Goal: Task Accomplishment & Management: Use online tool/utility

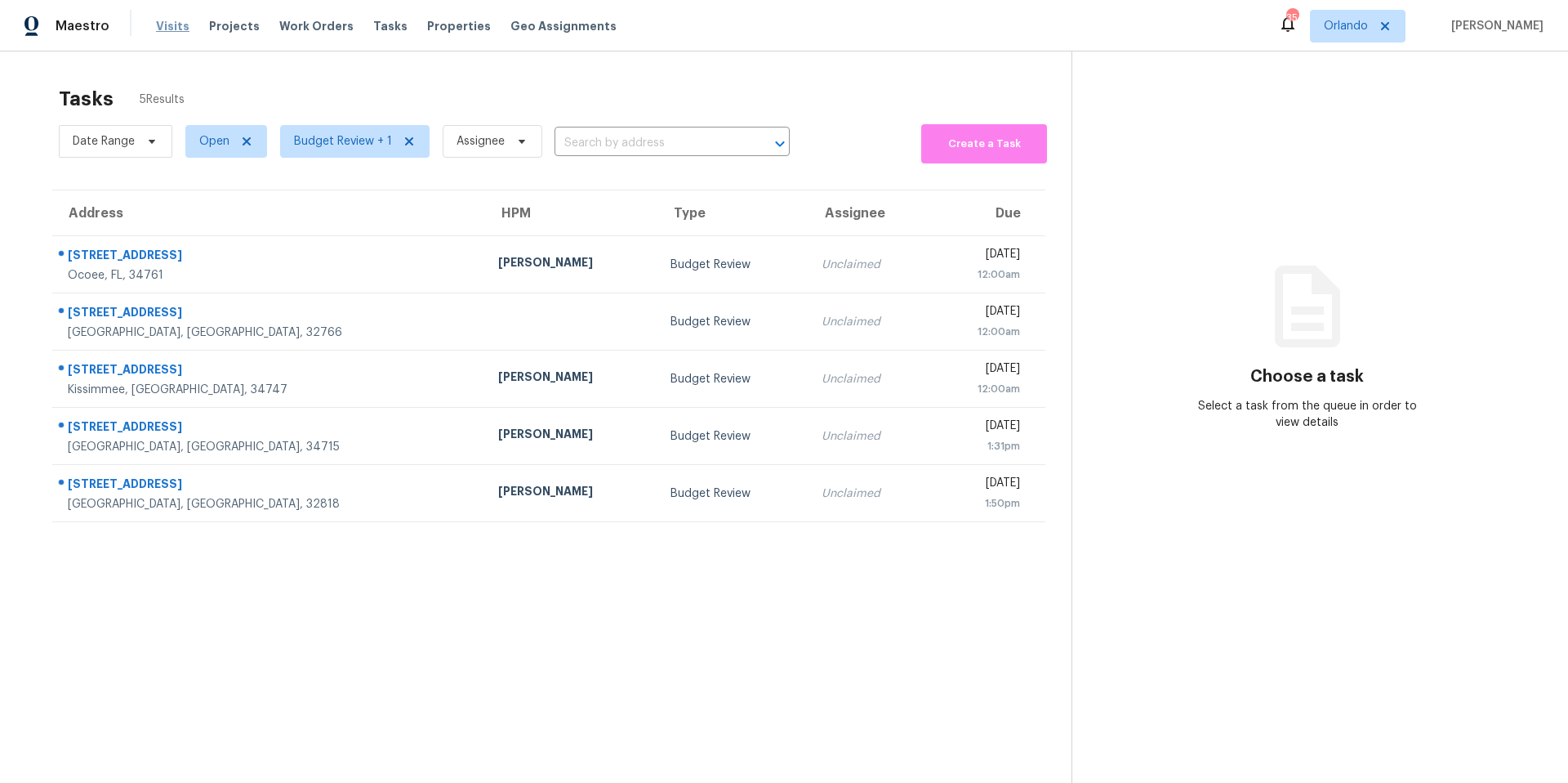
click at [167, 25] on span "Visits" at bounding box center [173, 25] width 34 height 16
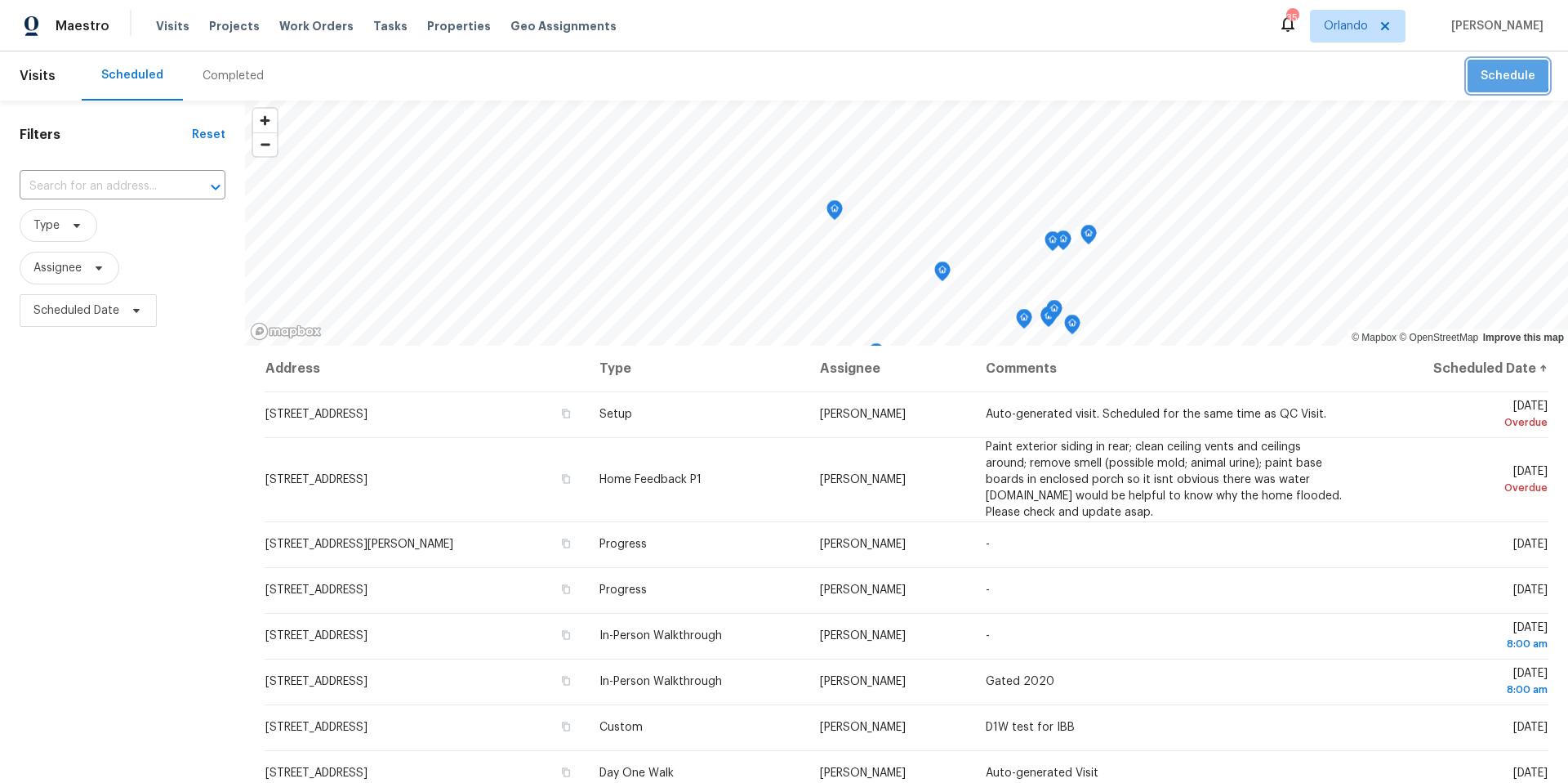
click at [1509, 73] on span "Schedule" at bounding box center [1508, 76] width 55 height 20
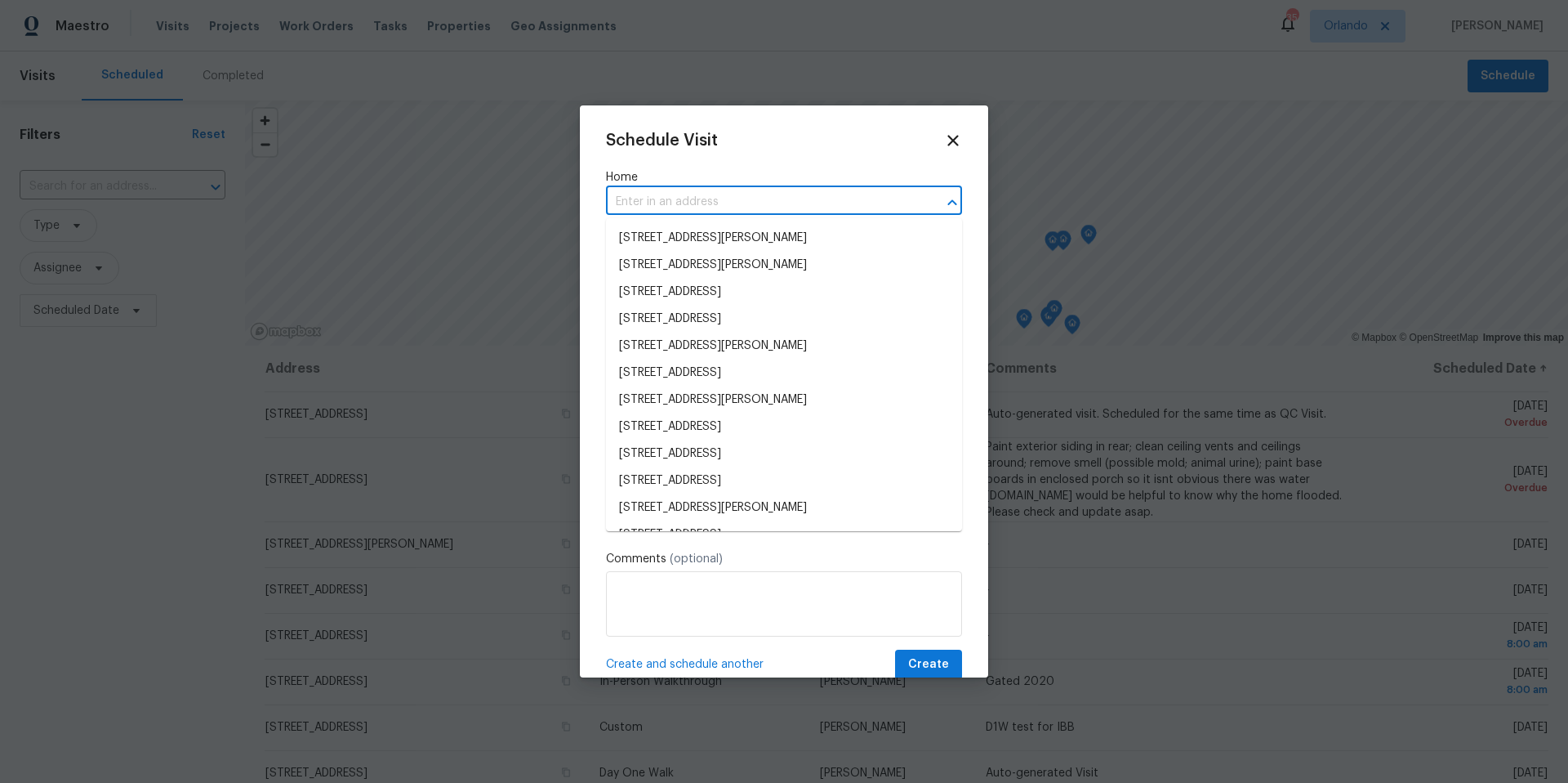
click at [697, 200] on input "text" at bounding box center [761, 202] width 310 height 25
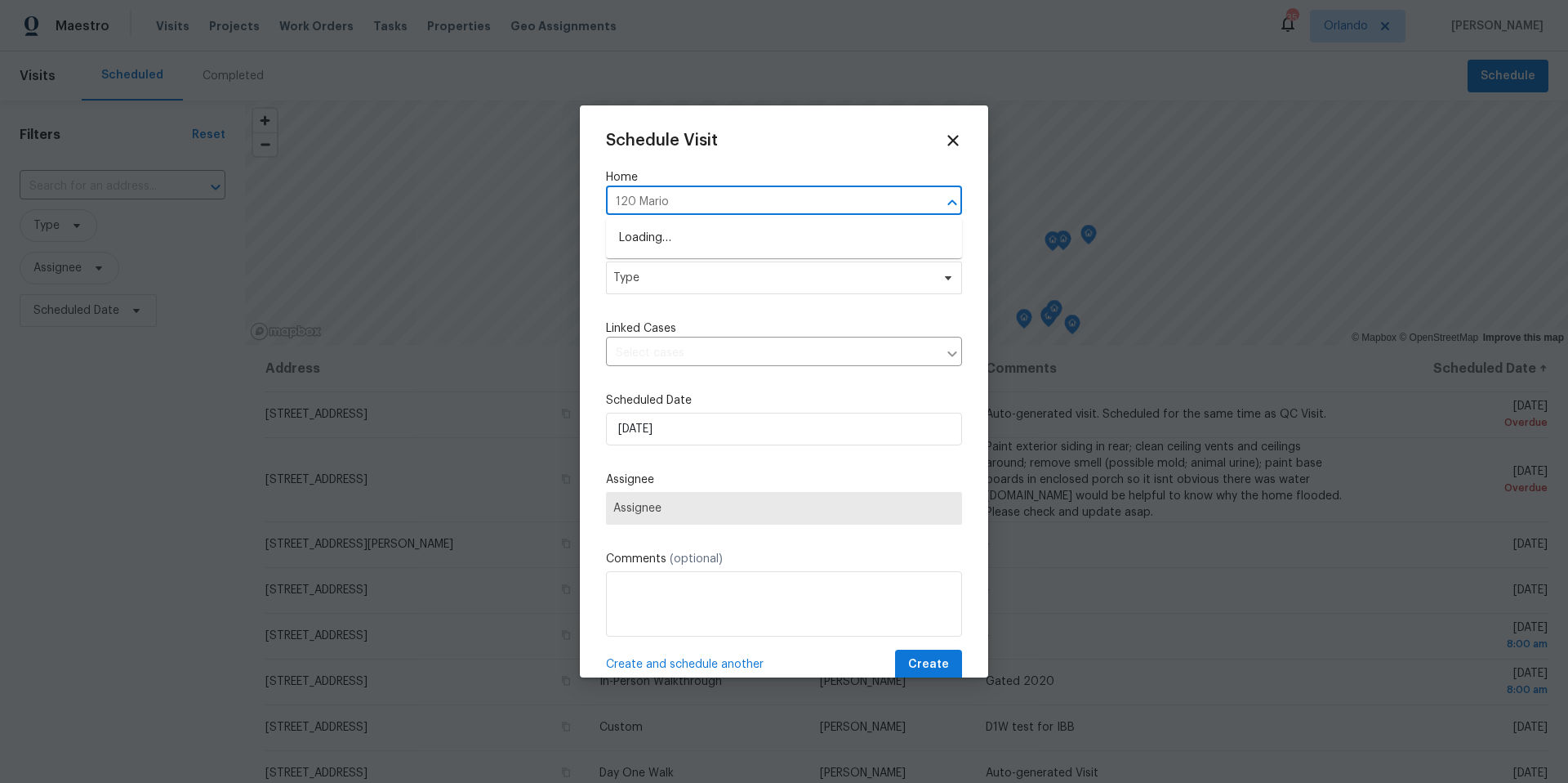
type input "120 Marion"
click at [736, 245] on li "120 Marion Oaks Mnr, Ocala, FL 34473" at bounding box center [784, 238] width 356 height 27
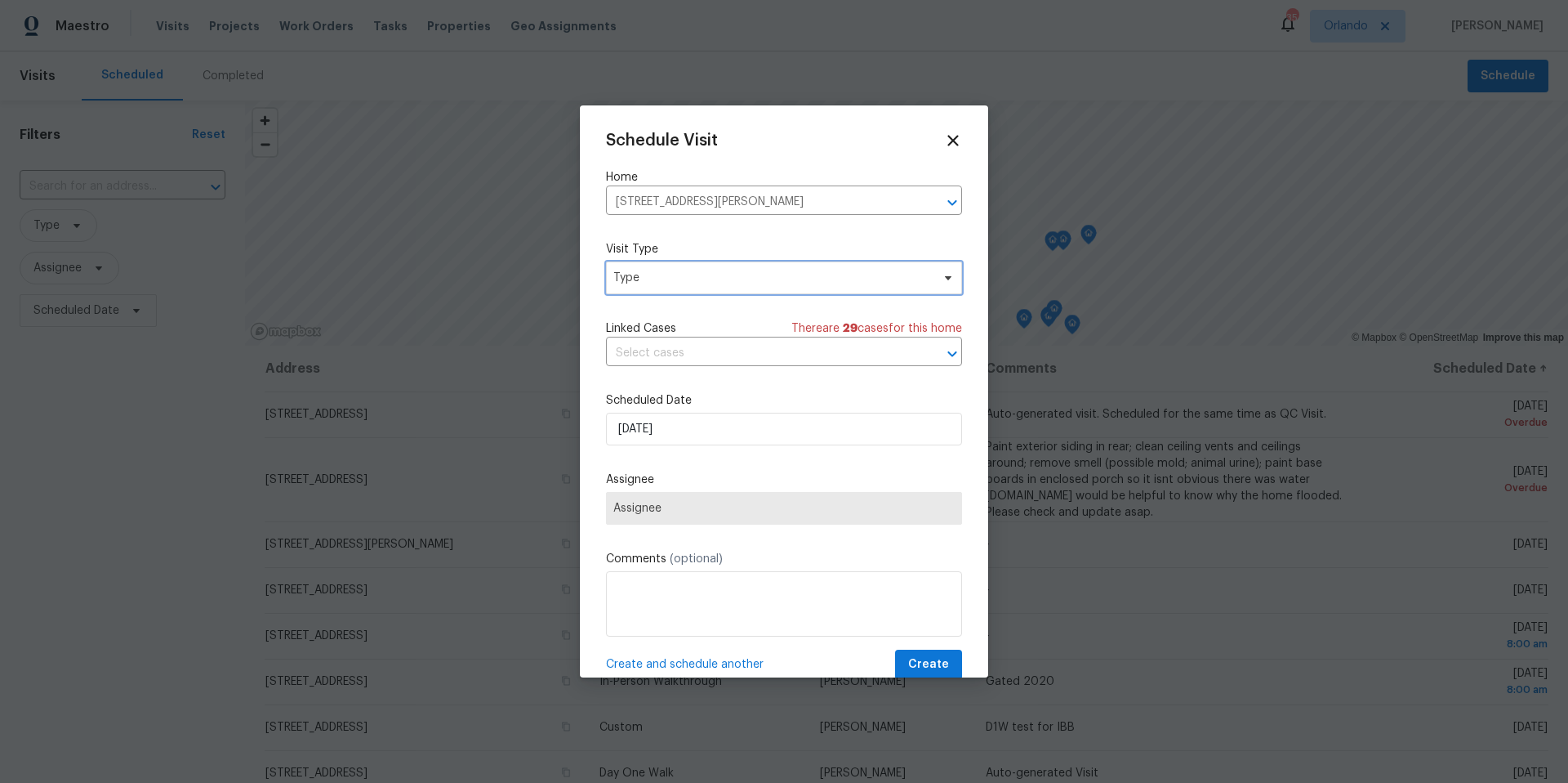
click at [674, 274] on span "Type" at bounding box center [773, 277] width 318 height 16
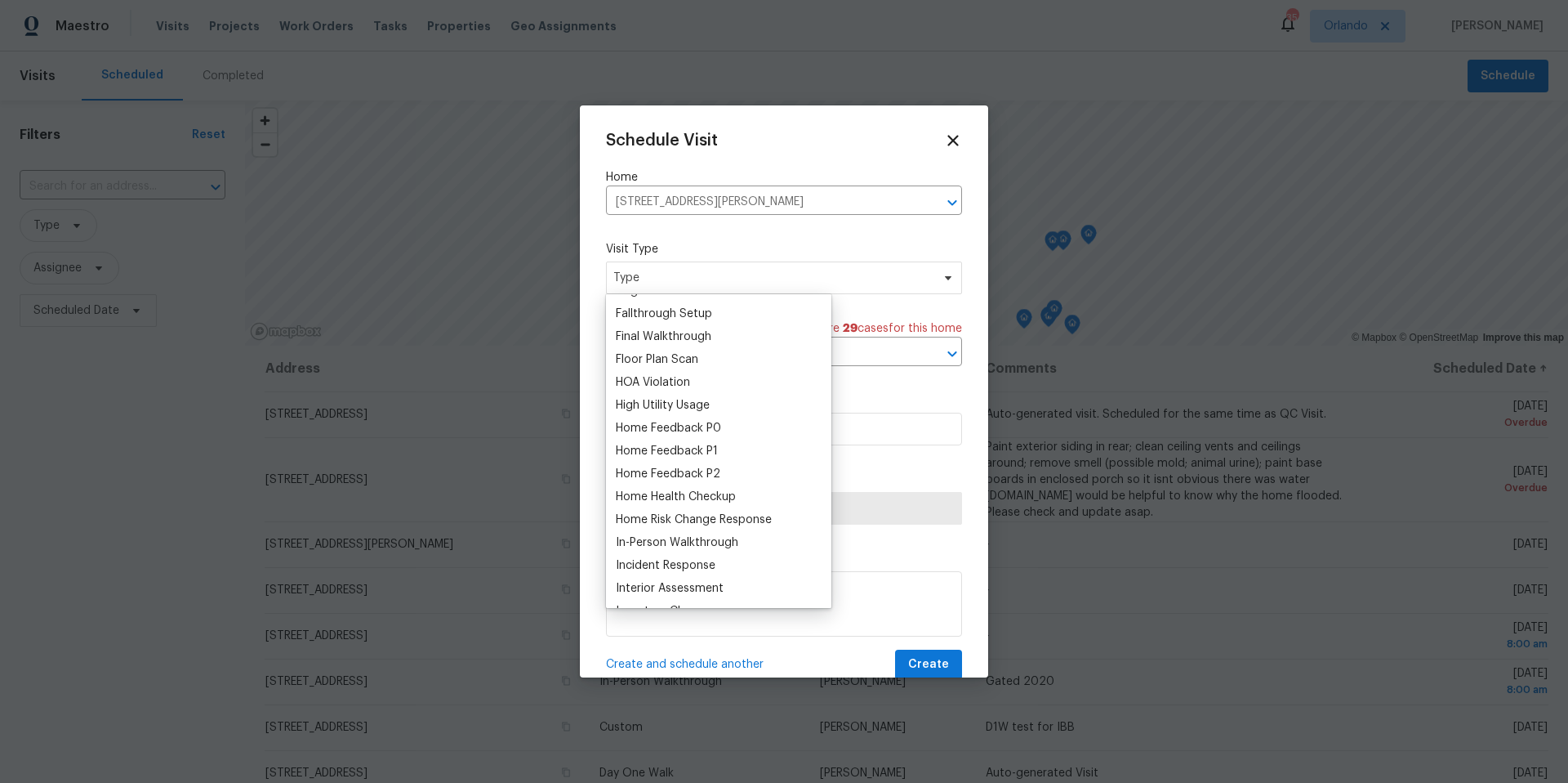
scroll to position [385, 0]
click at [680, 496] on div "Home Health Checkup" at bounding box center [676, 496] width 120 height 16
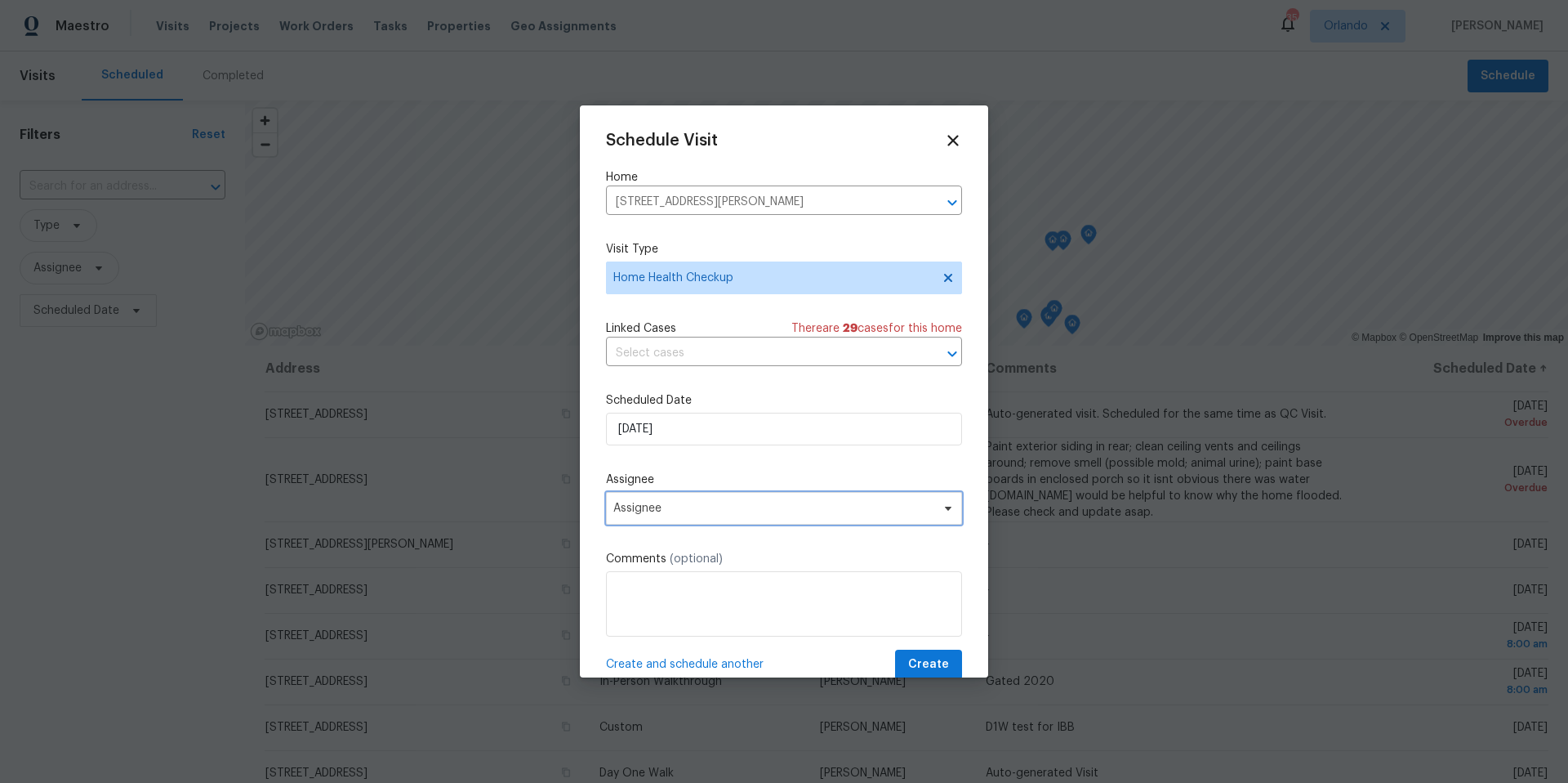
click at [666, 515] on span "Assignee" at bounding box center [773, 507] width 320 height 13
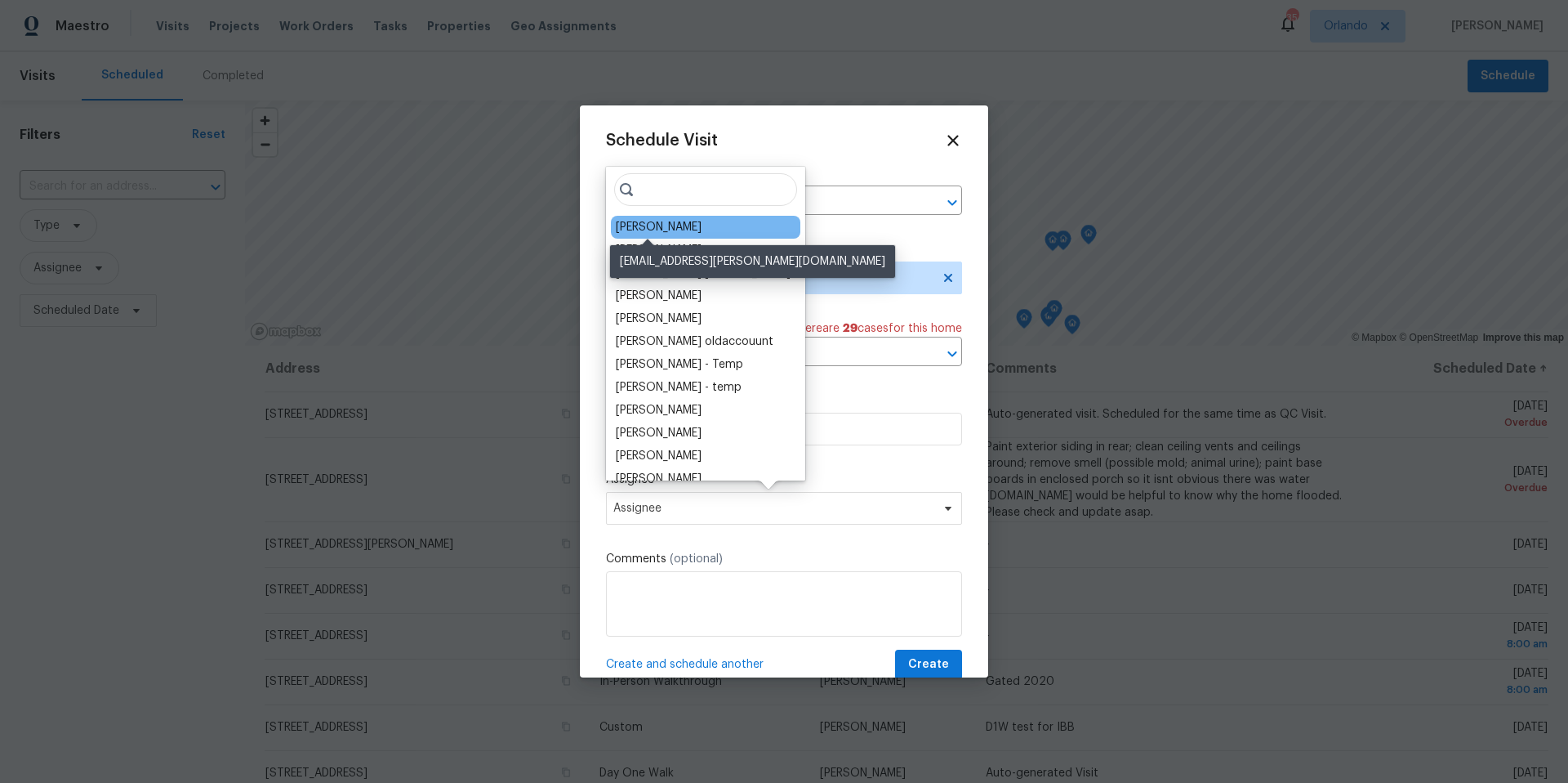
click at [658, 233] on div "[PERSON_NAME]" at bounding box center [658, 227] width 85 height 16
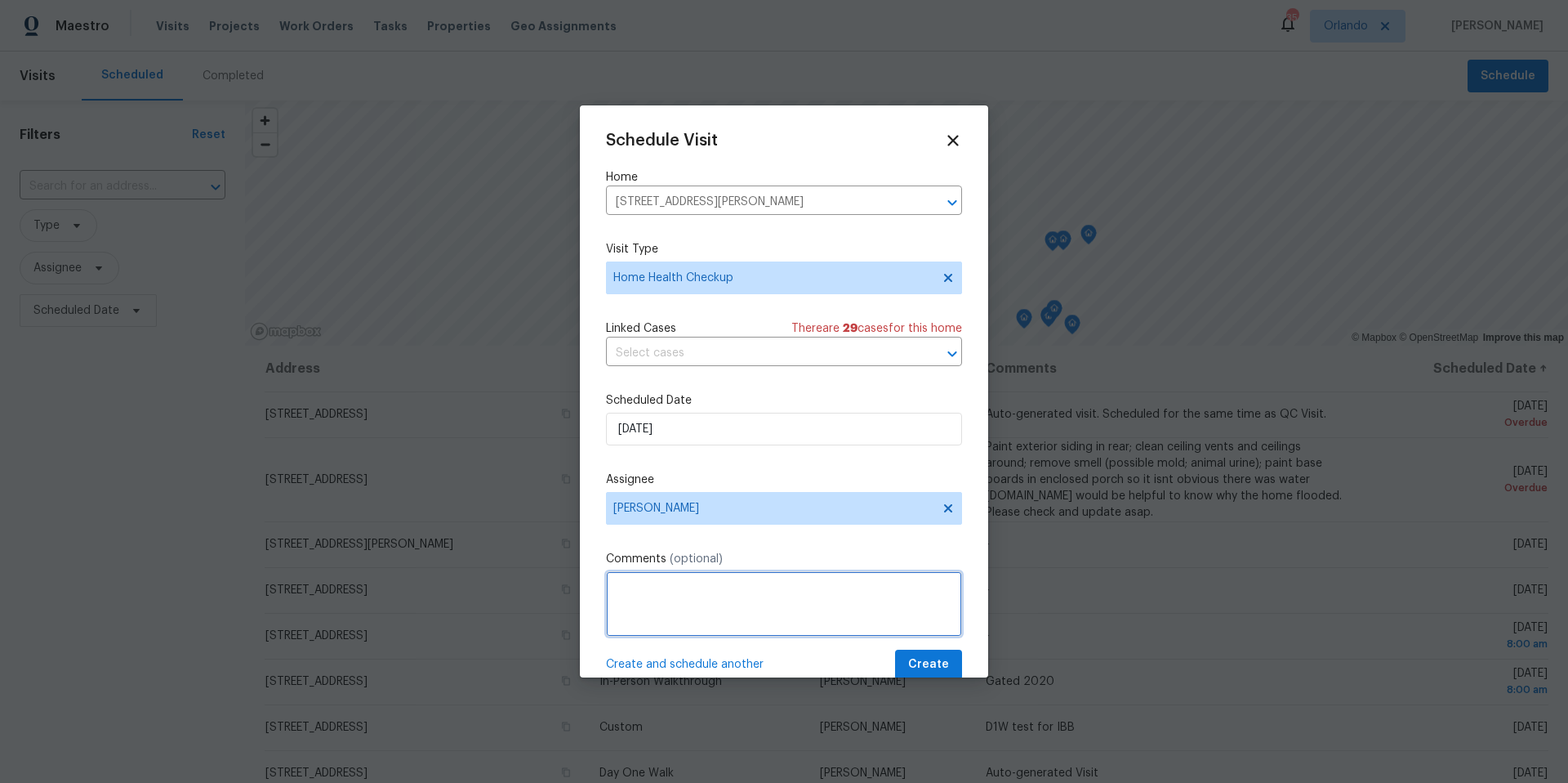
click at [638, 590] on textarea at bounding box center [784, 603] width 356 height 65
type textarea "Need Navigate AI..... recent feedback: HVAC handler leaking in garage"
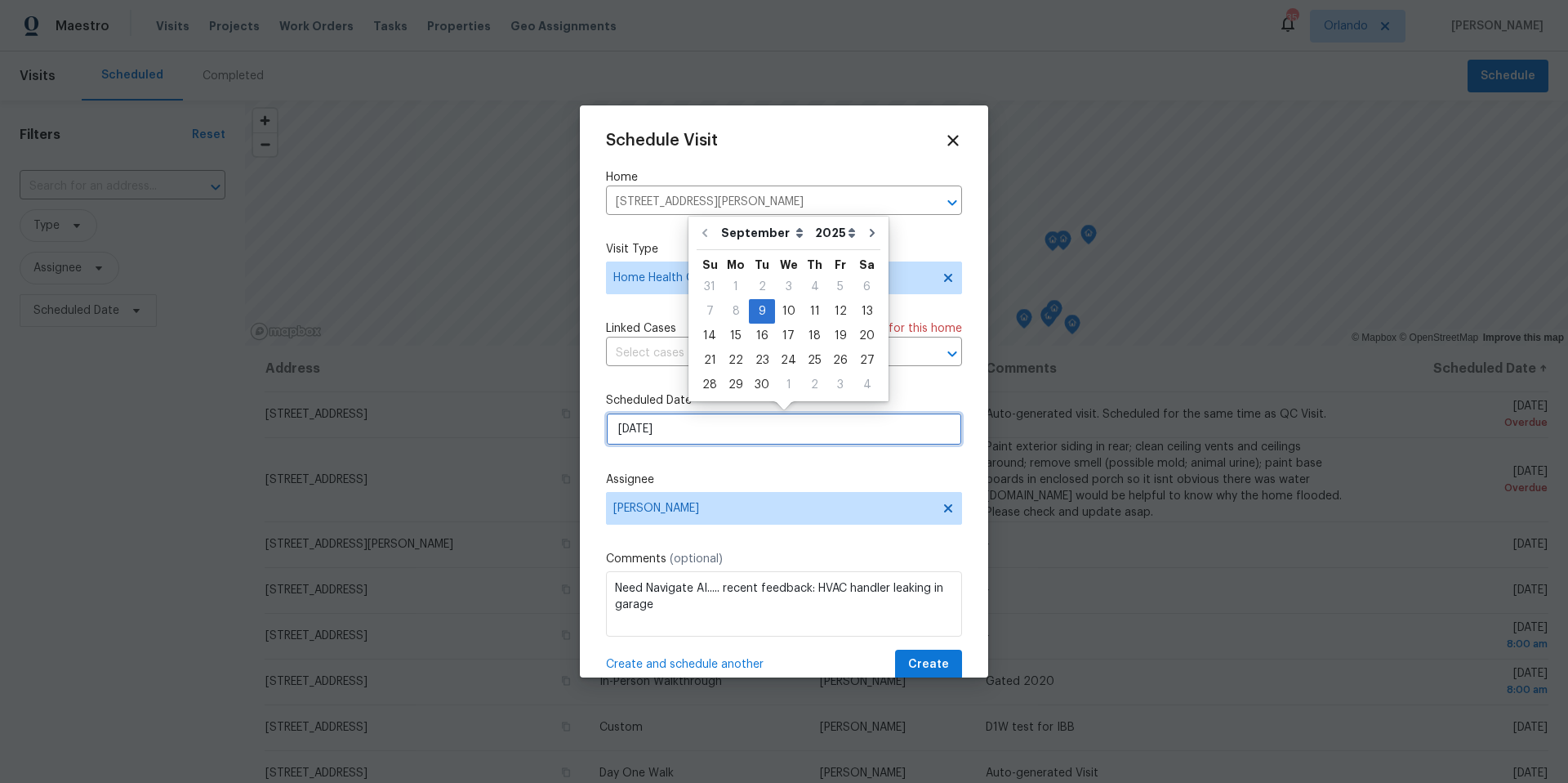
click at [759, 429] on input "9/9/2025" at bounding box center [784, 429] width 356 height 33
click at [788, 315] on div "10" at bounding box center [789, 311] width 27 height 23
type input "9/10/2025"
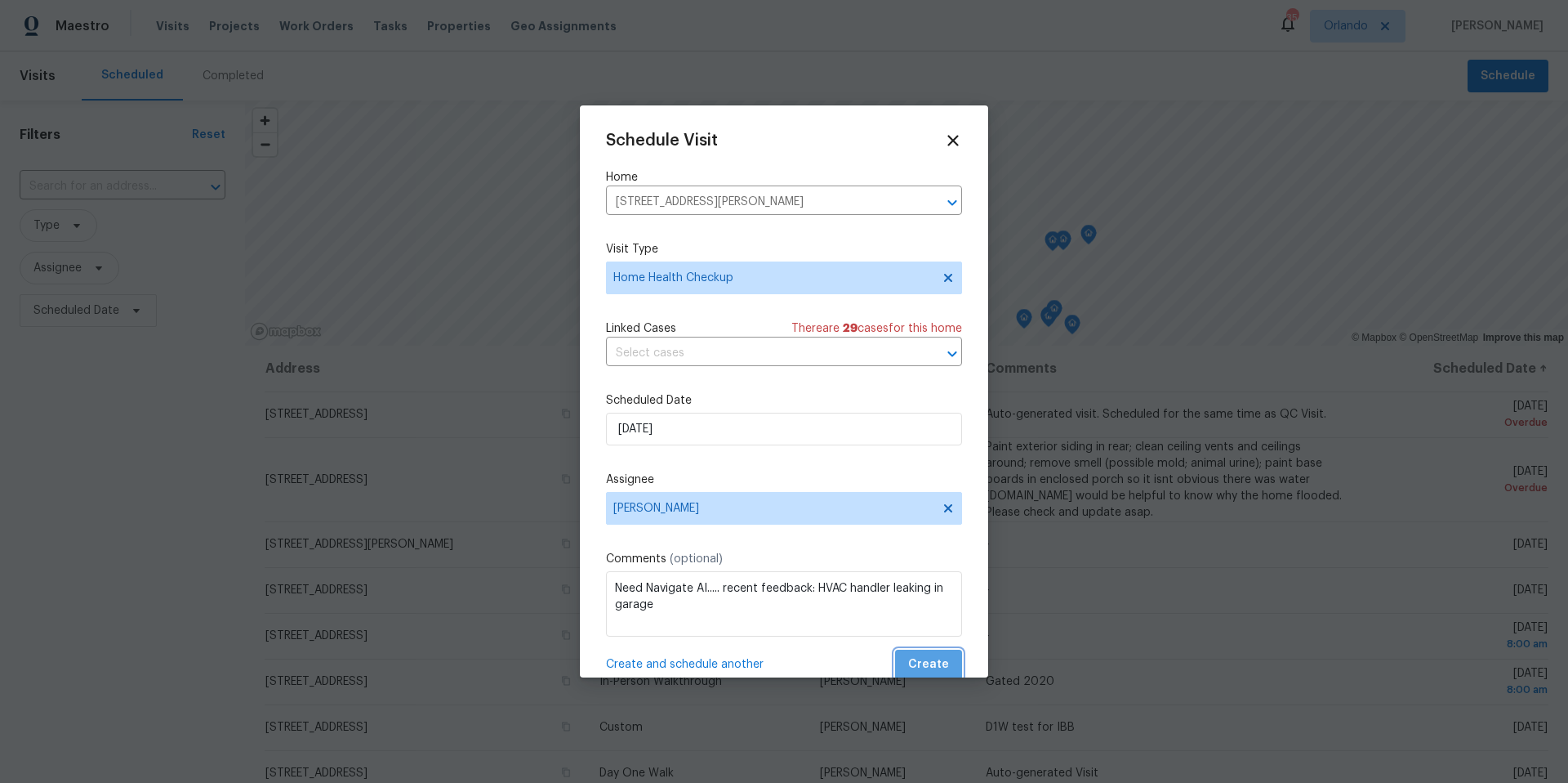
click at [935, 665] on span "Create" at bounding box center [928, 665] width 41 height 20
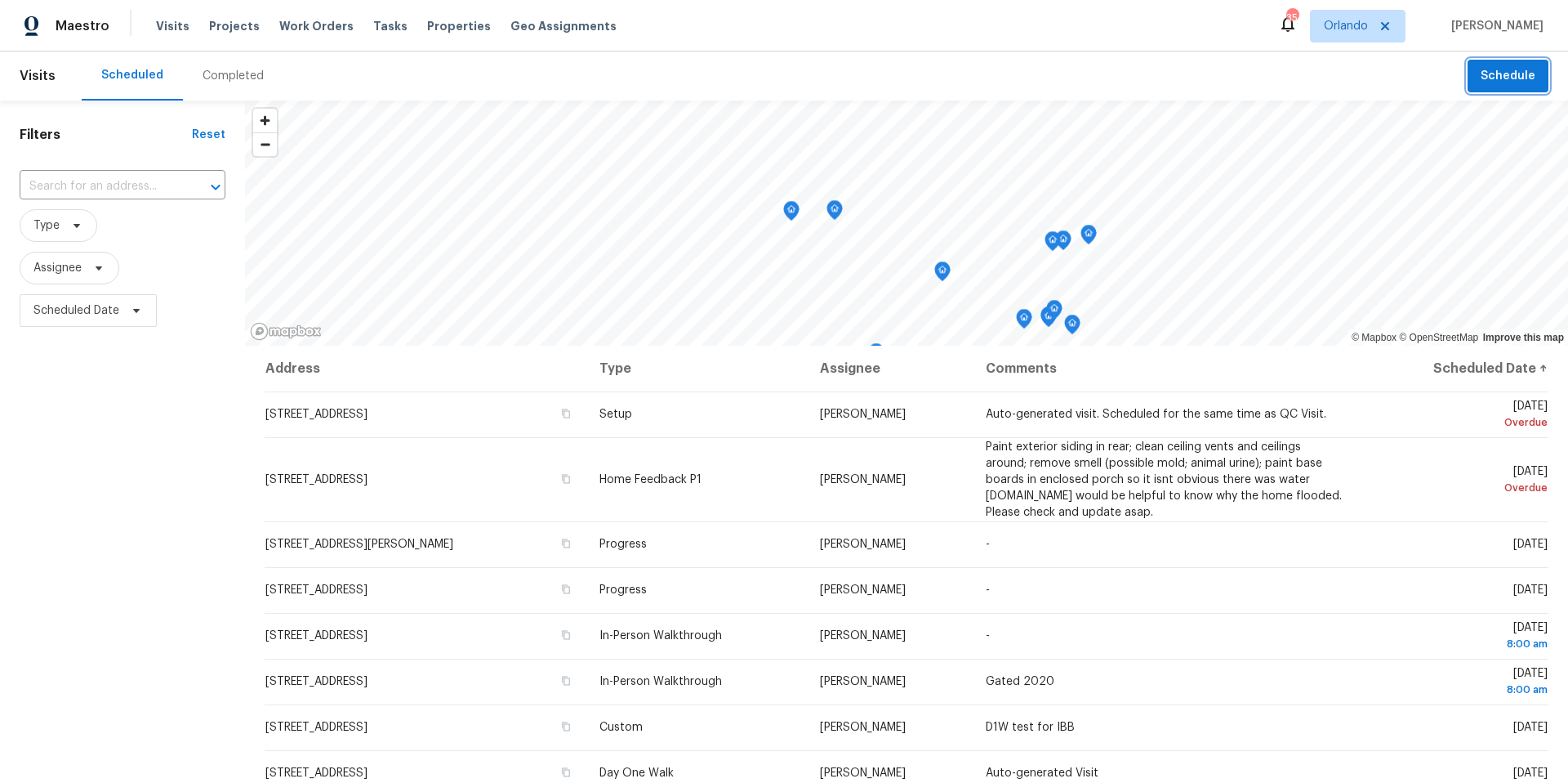
click at [1516, 80] on span "Schedule" at bounding box center [1508, 76] width 55 height 20
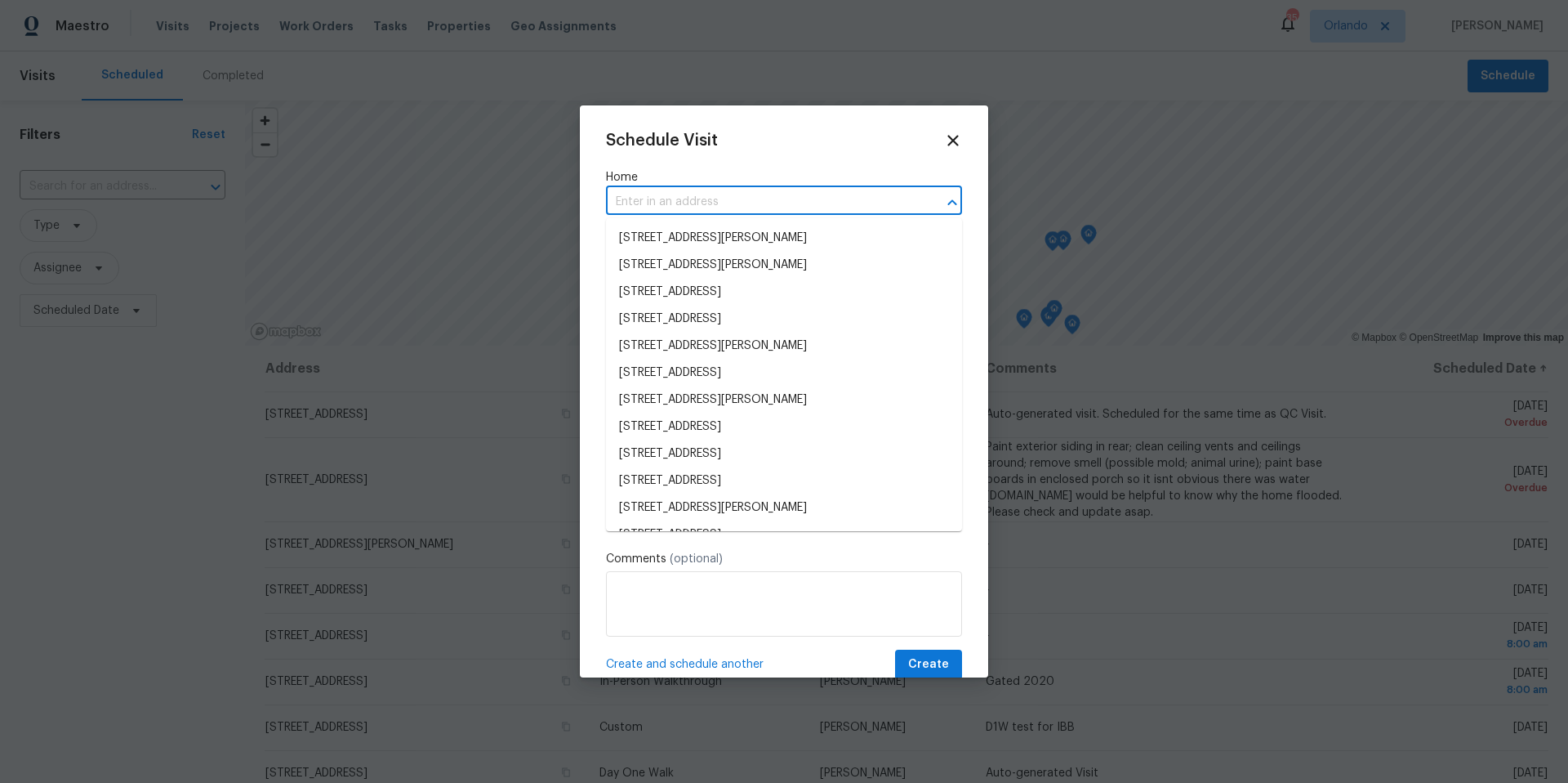
click at [685, 197] on input "text" at bounding box center [761, 202] width 310 height 25
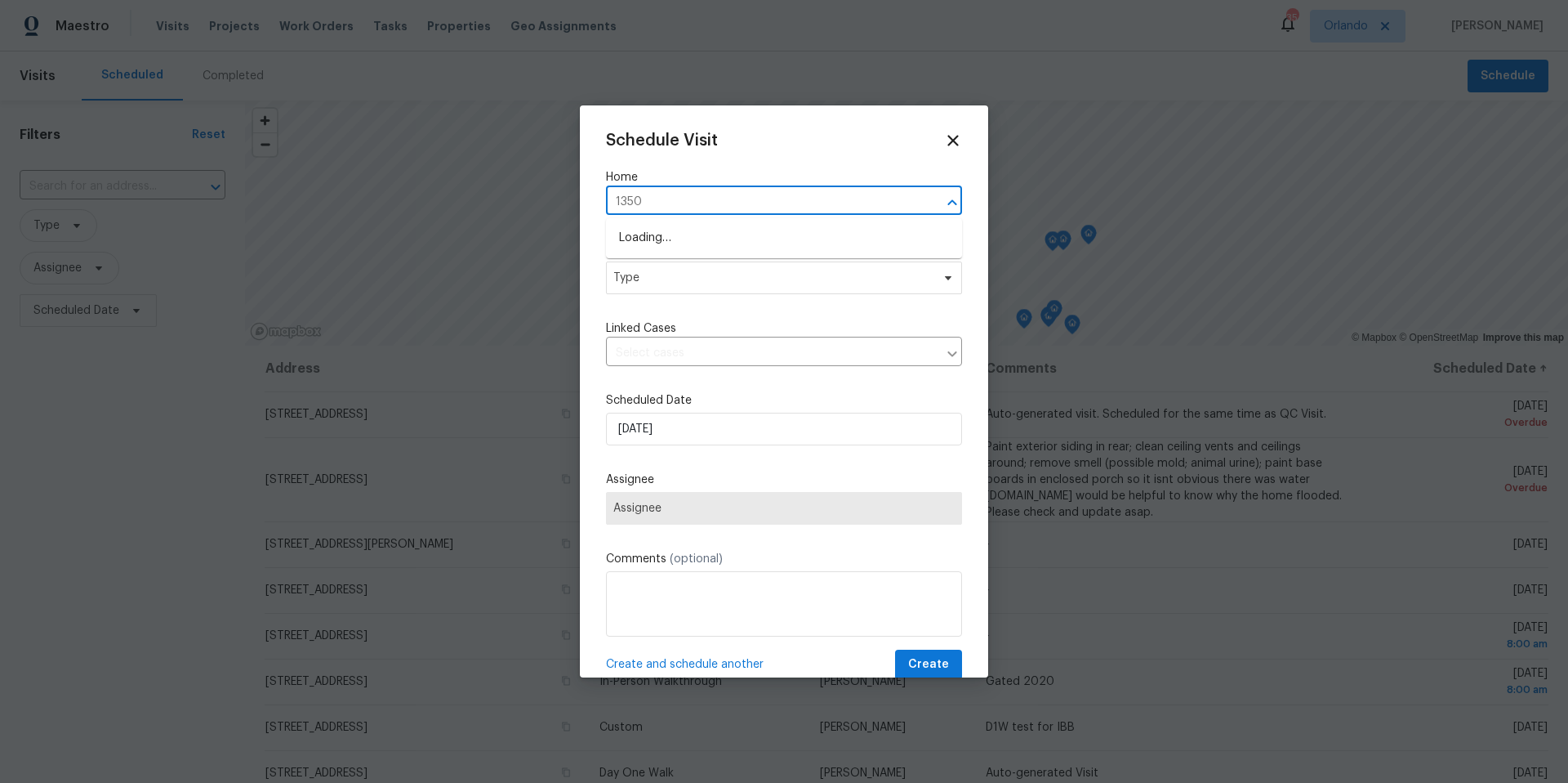
type input "1350"
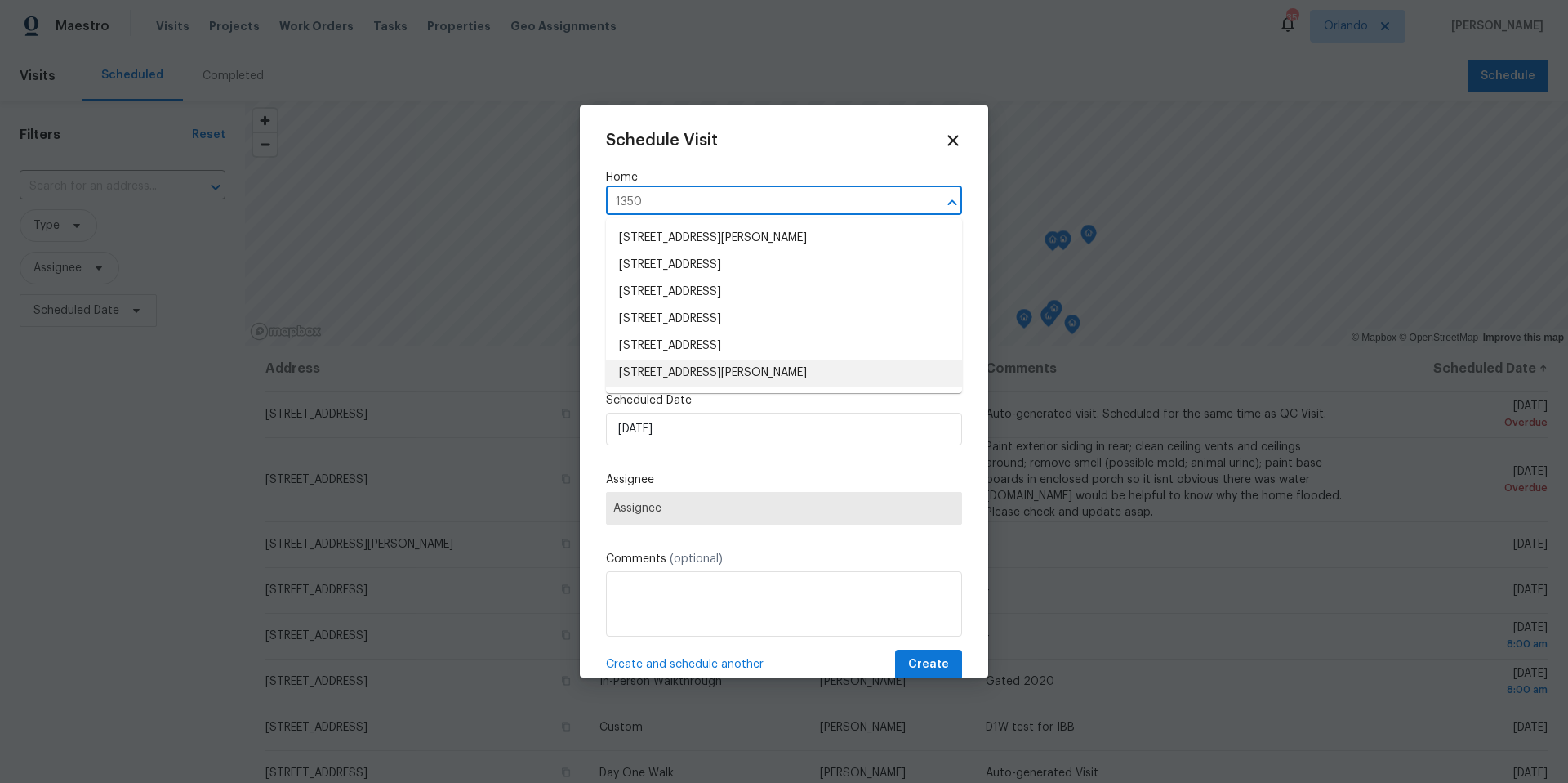
click at [702, 370] on li "1350 Bailey Ave, Deltona, FL 32725" at bounding box center [784, 373] width 356 height 27
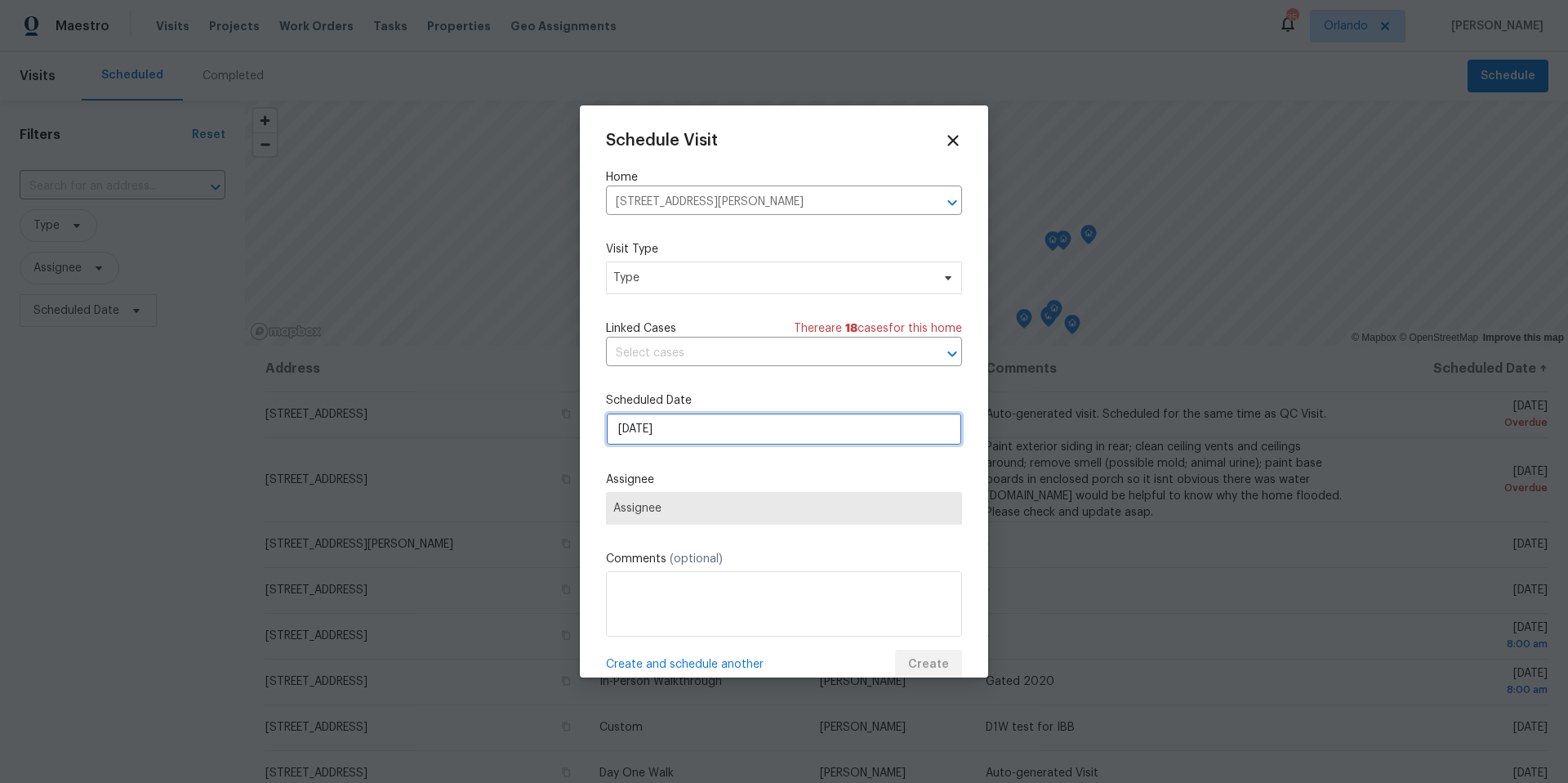
click at [652, 430] on input "9/9/2025" at bounding box center [784, 429] width 356 height 33
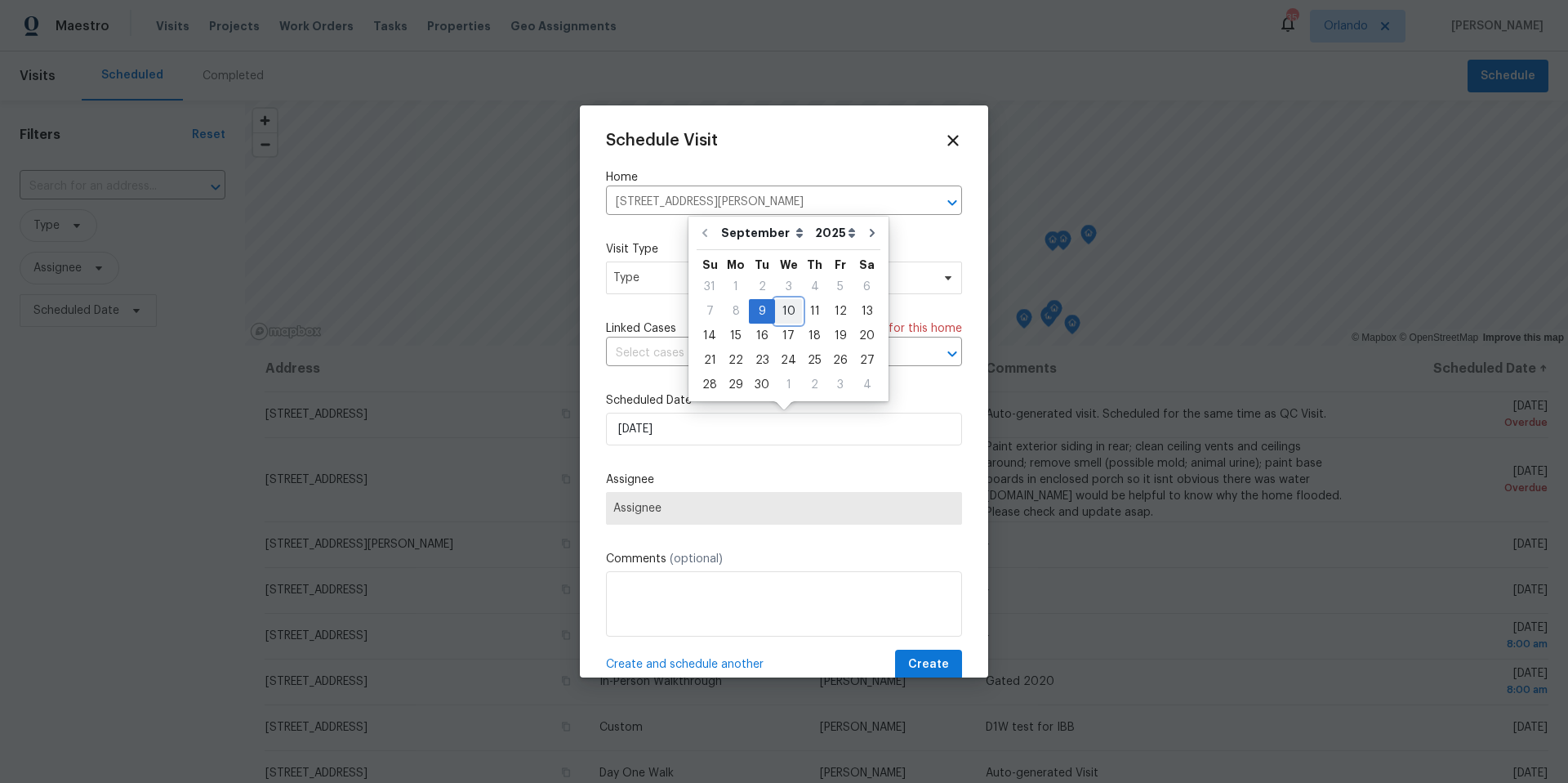
click at [792, 308] on div "10" at bounding box center [789, 311] width 27 height 23
type input "9/10/2025"
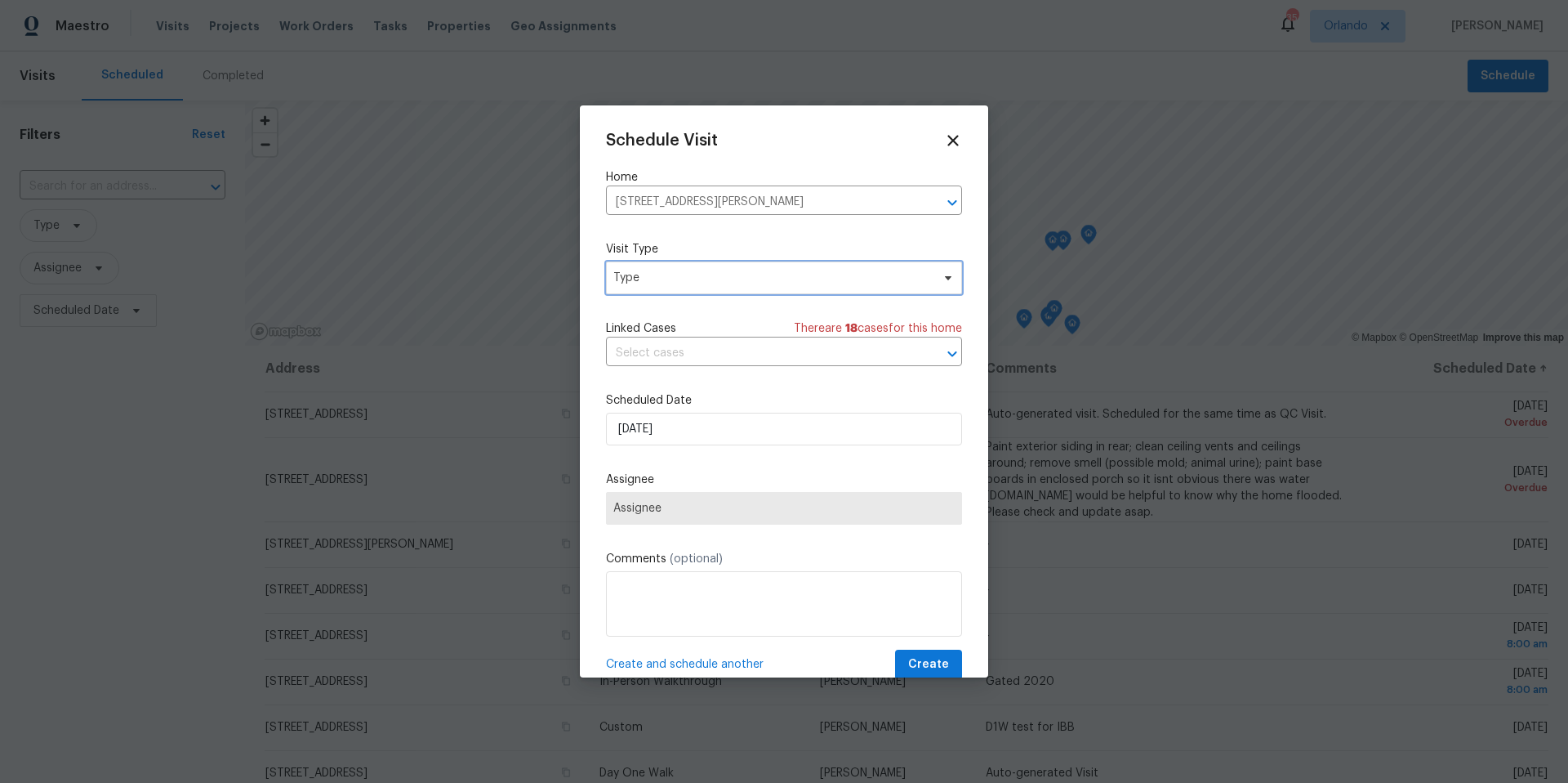
click at [749, 279] on span "Type" at bounding box center [773, 277] width 318 height 16
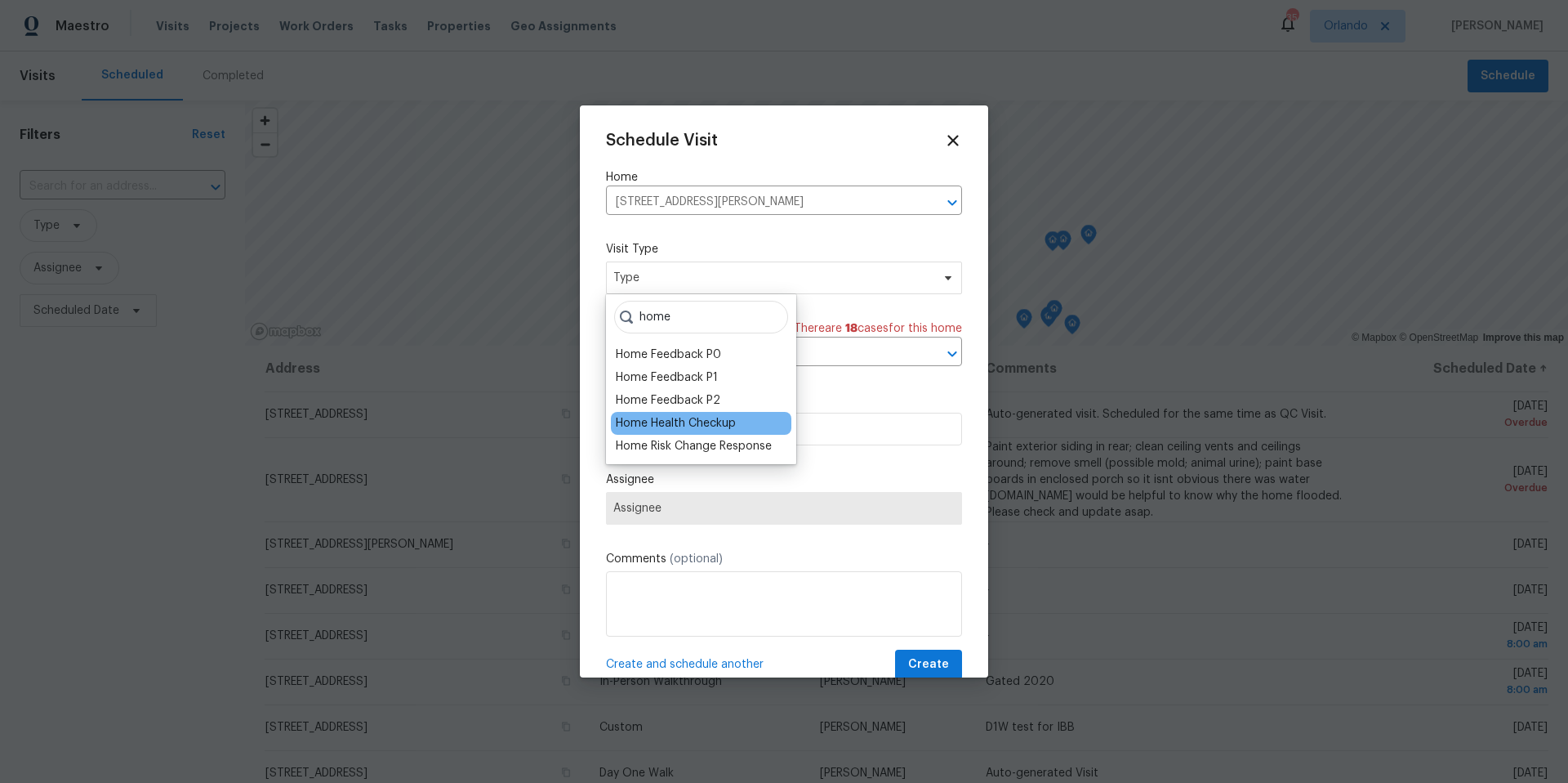
type input "home"
click at [698, 417] on div "Home Health Checkup" at bounding box center [676, 423] width 120 height 16
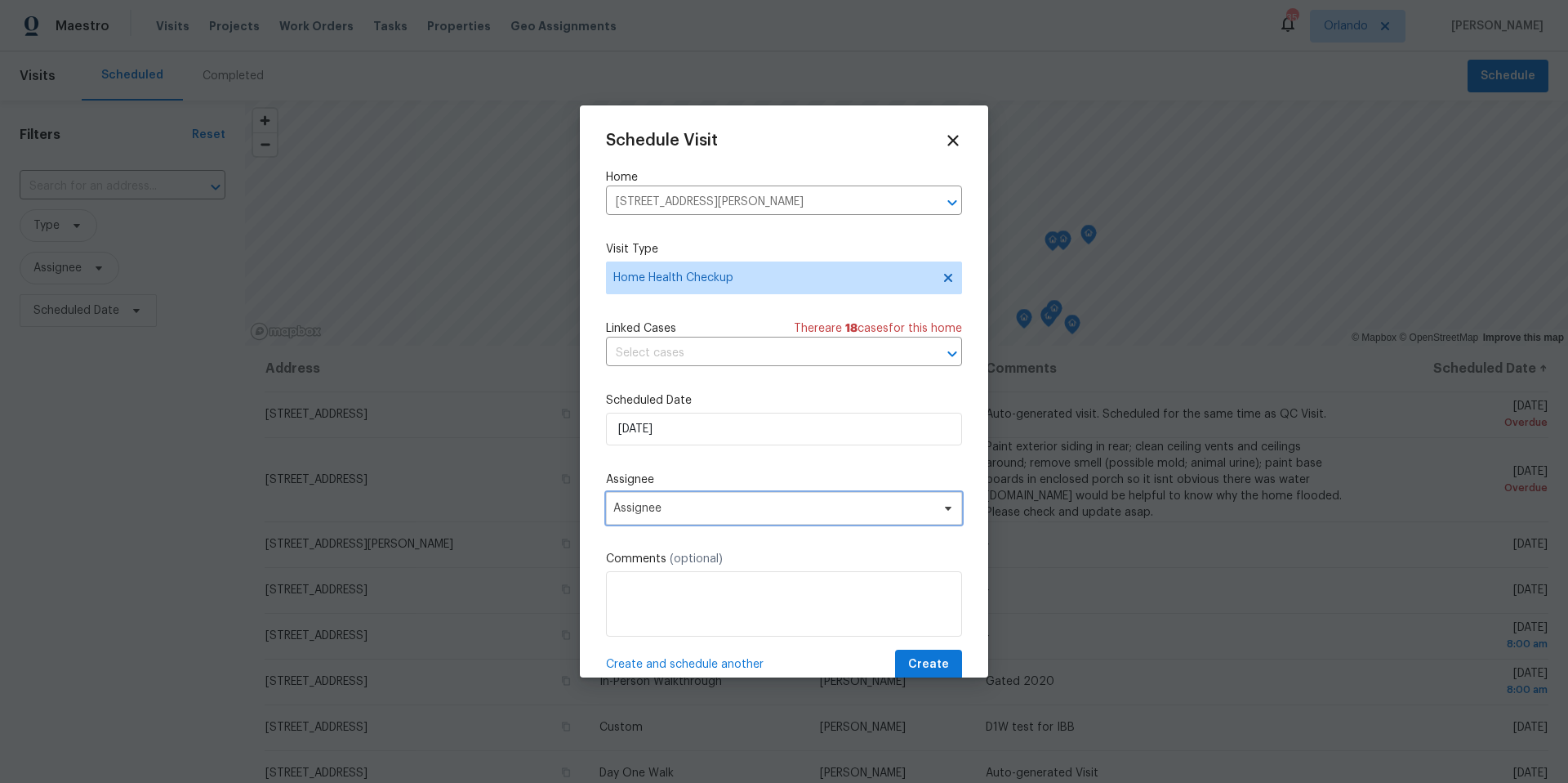
click at [663, 512] on span "Assignee" at bounding box center [773, 507] width 320 height 13
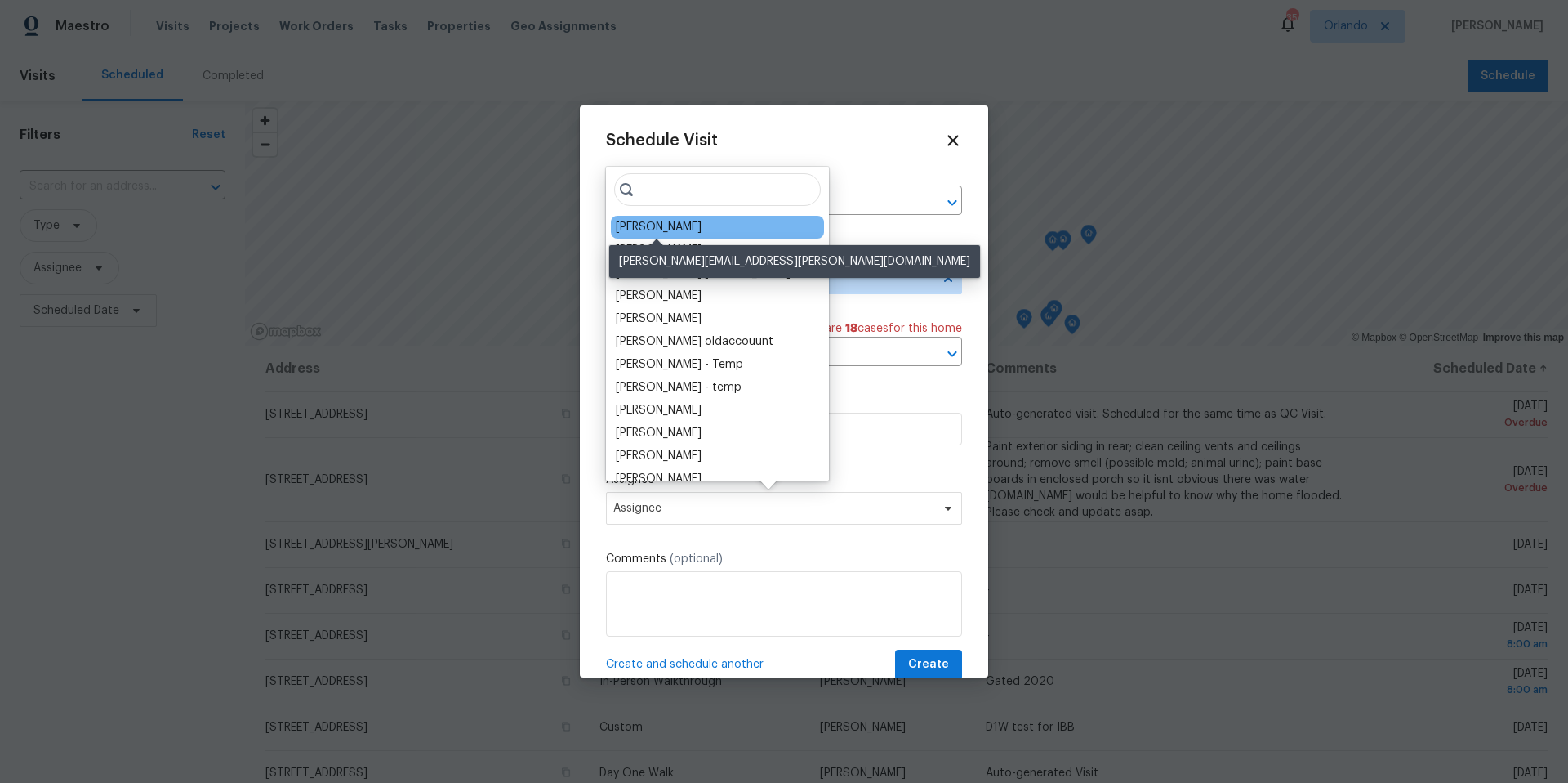
click at [663, 232] on div "Carl Biederman" at bounding box center [658, 227] width 85 height 16
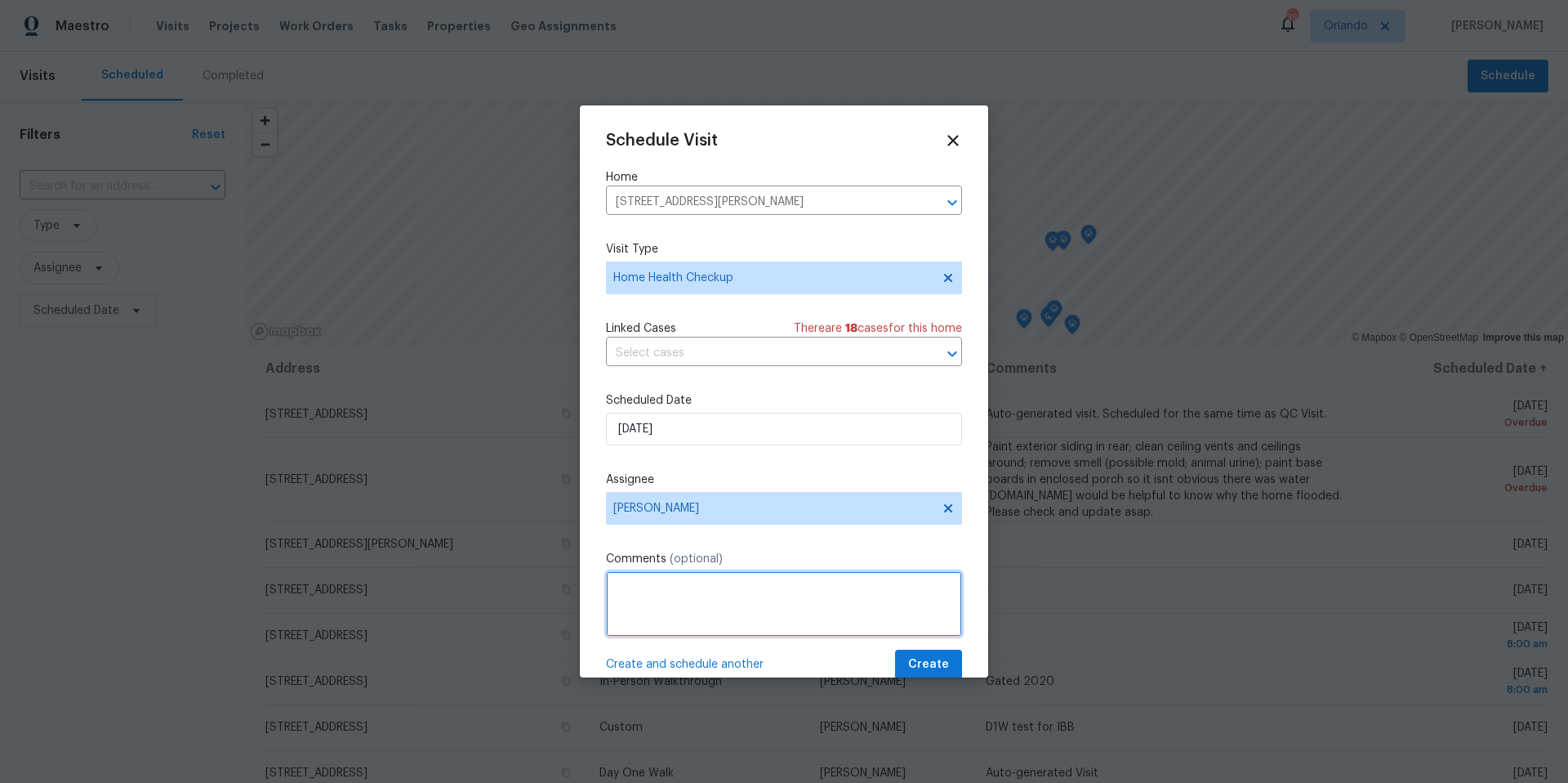
click at [655, 598] on textarea at bounding box center [784, 603] width 356 height 65
type textarea "Need Navigate AI ... recent feedback mentions water damaged back door and wood …"
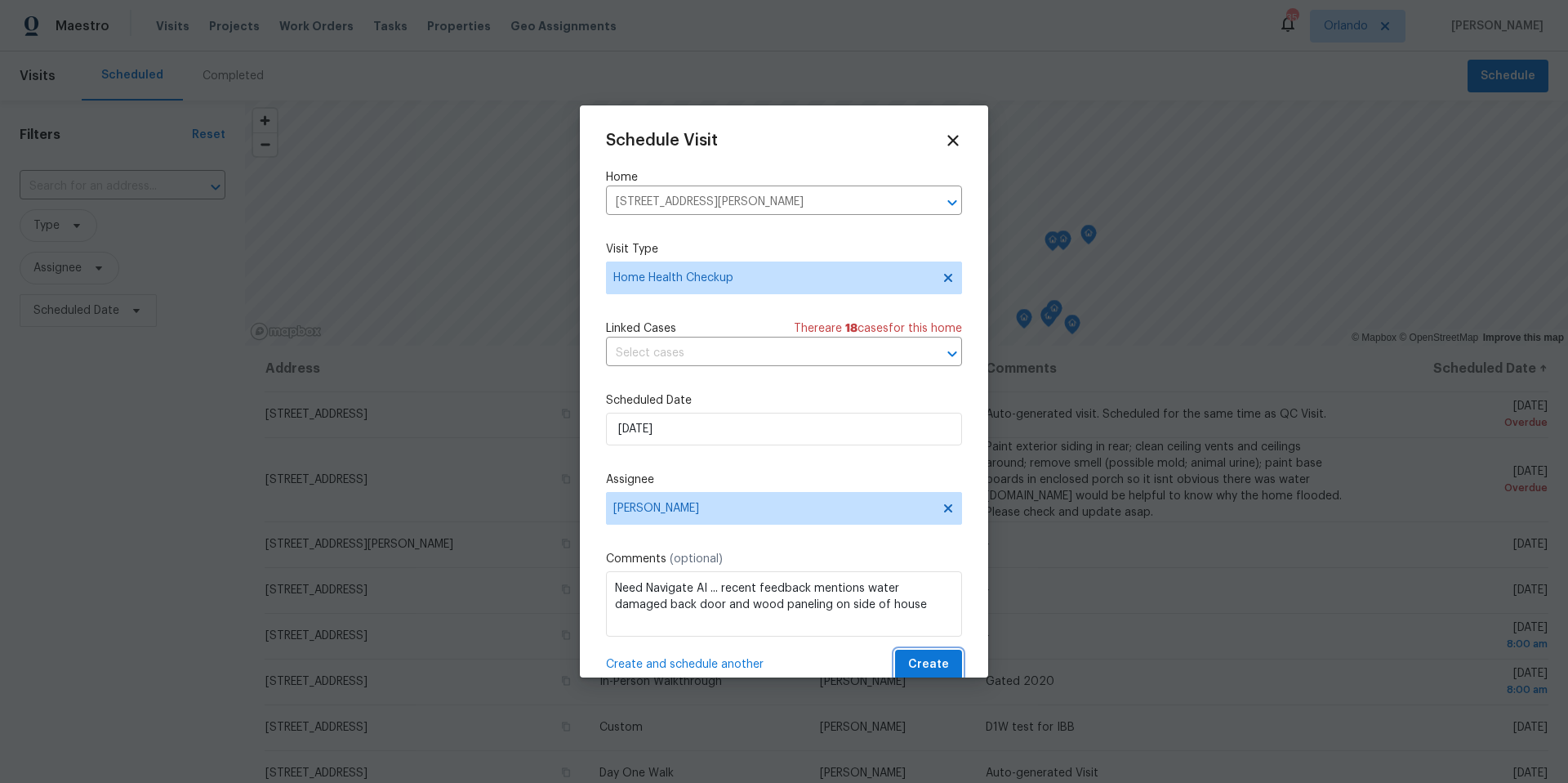
click at [942, 656] on span "Create" at bounding box center [928, 665] width 41 height 20
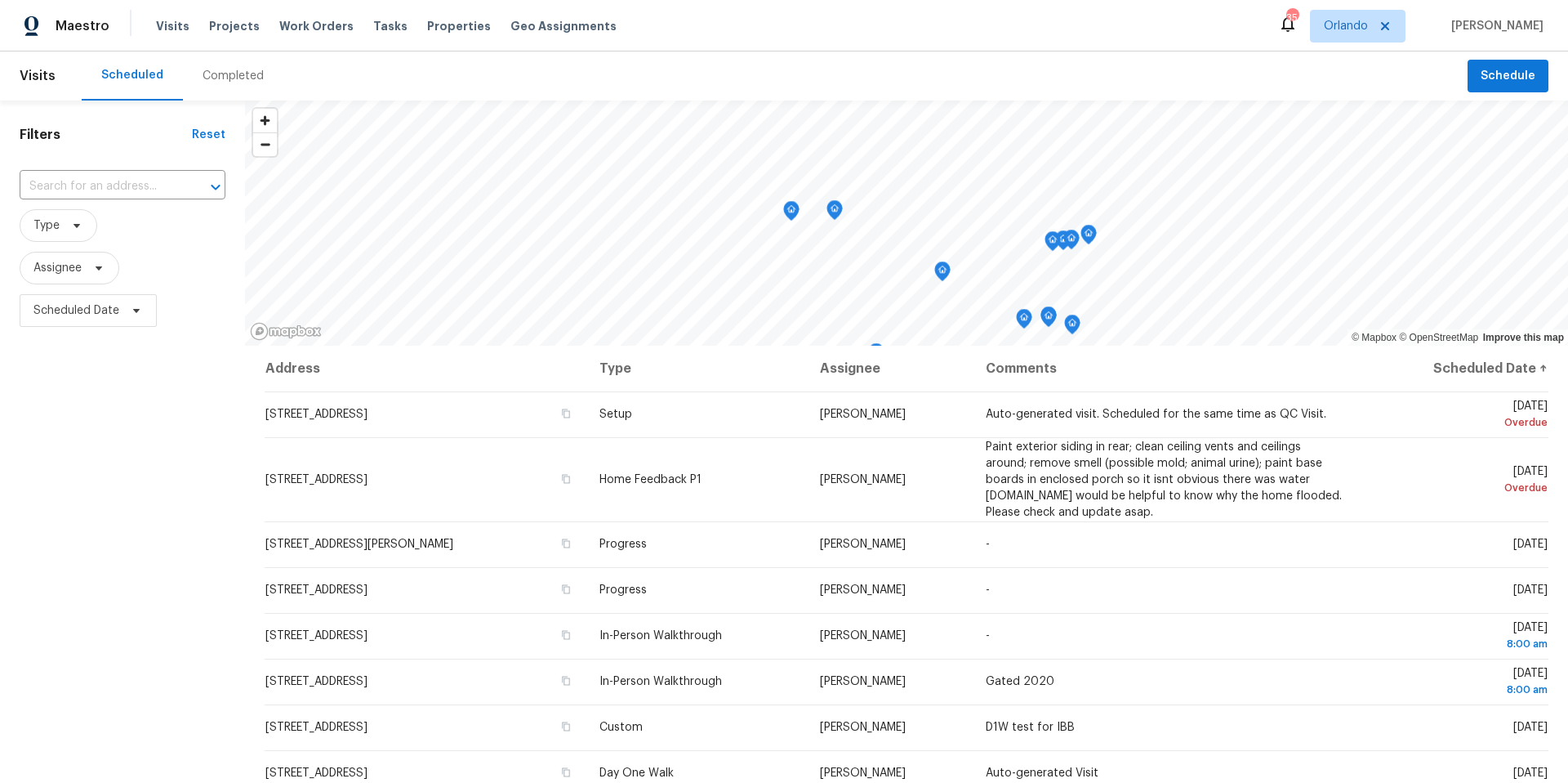
click at [235, 71] on div "Completed" at bounding box center [233, 75] width 61 height 16
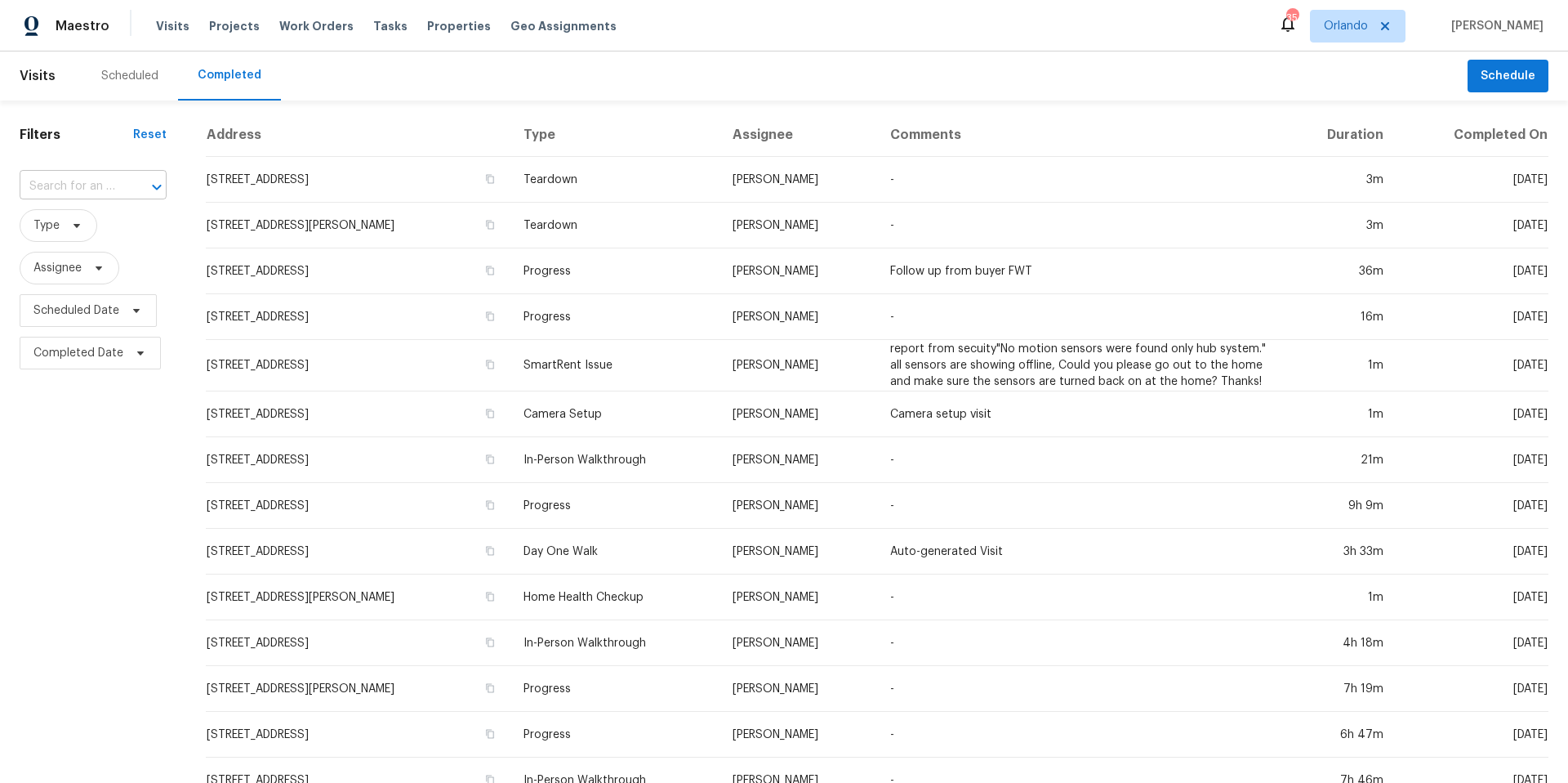
click at [96, 187] on input "text" at bounding box center [70, 187] width 101 height 25
type input "214 cherrywood"
click at [99, 223] on li "214 Cherrywood Dr, Maitland, FL 32751" at bounding box center [89, 222] width 139 height 27
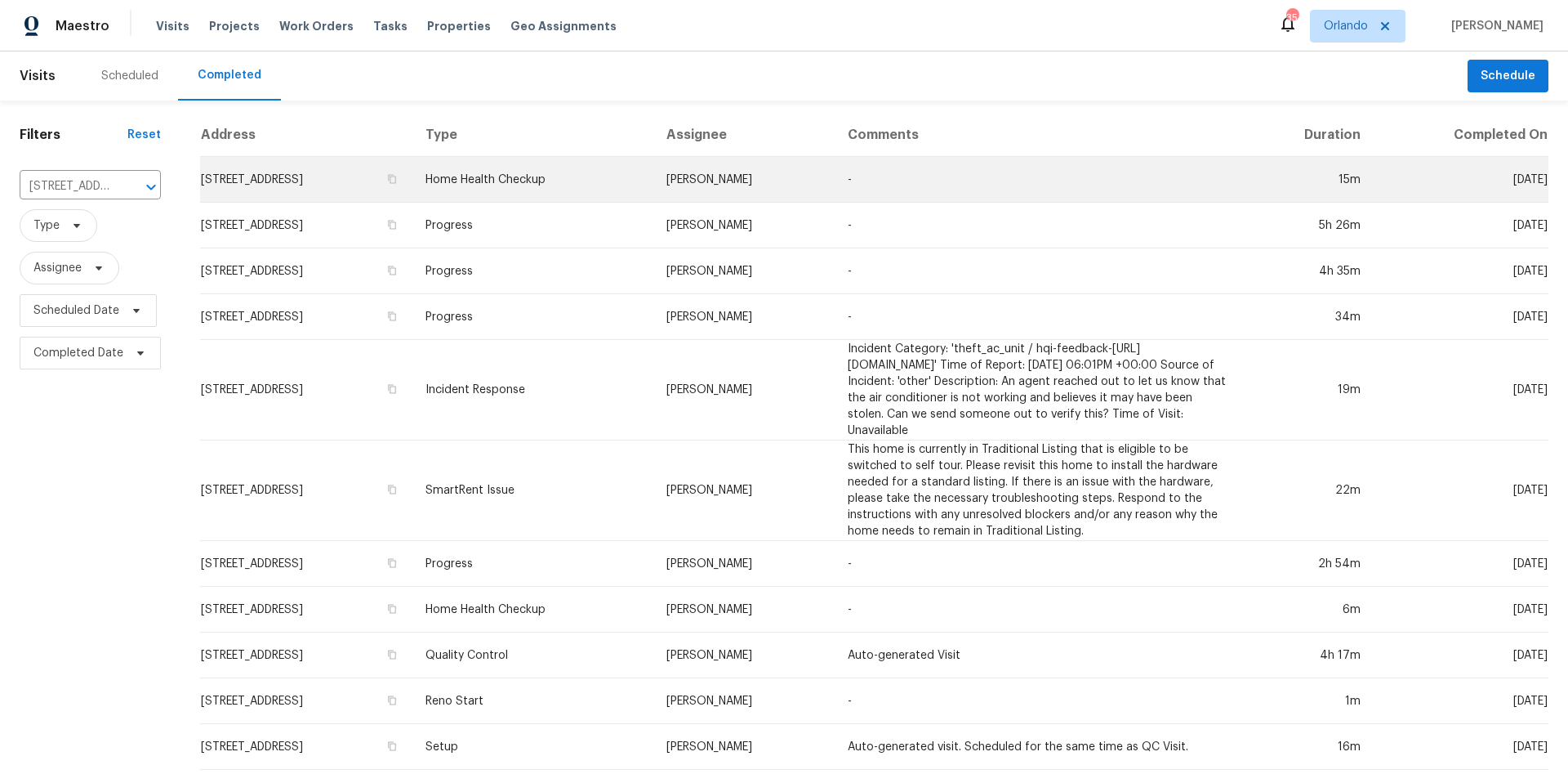
click at [582, 176] on td "Home Health Checkup" at bounding box center [533, 180] width 241 height 46
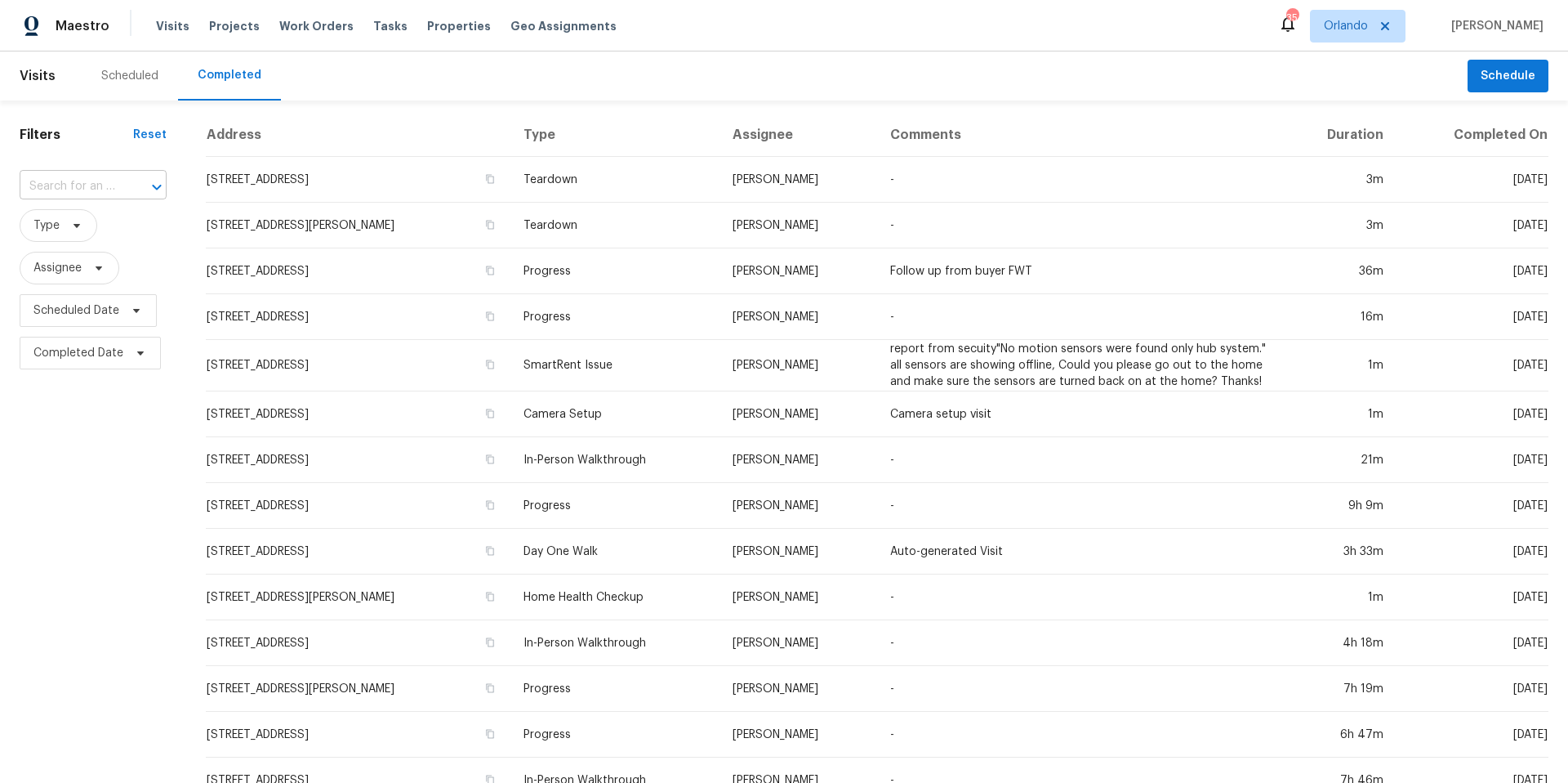
click at [71, 182] on input "text" at bounding box center [70, 187] width 101 height 25
type input "214 cherrywood"
click at [82, 218] on li "214 Cherrywood Dr, Maitland, FL 32751" at bounding box center [89, 222] width 139 height 27
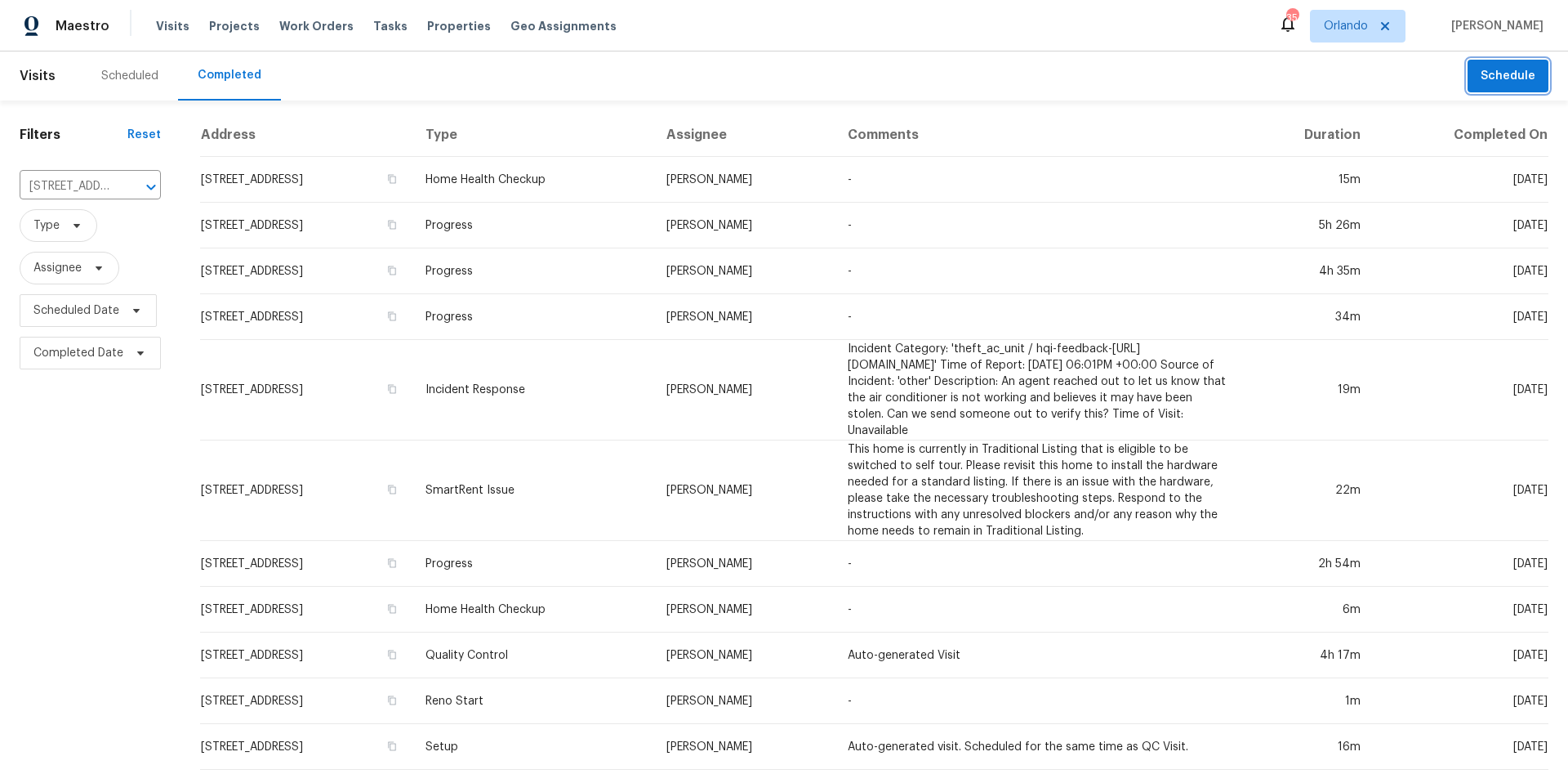
click at [1497, 78] on span "Schedule" at bounding box center [1508, 76] width 55 height 20
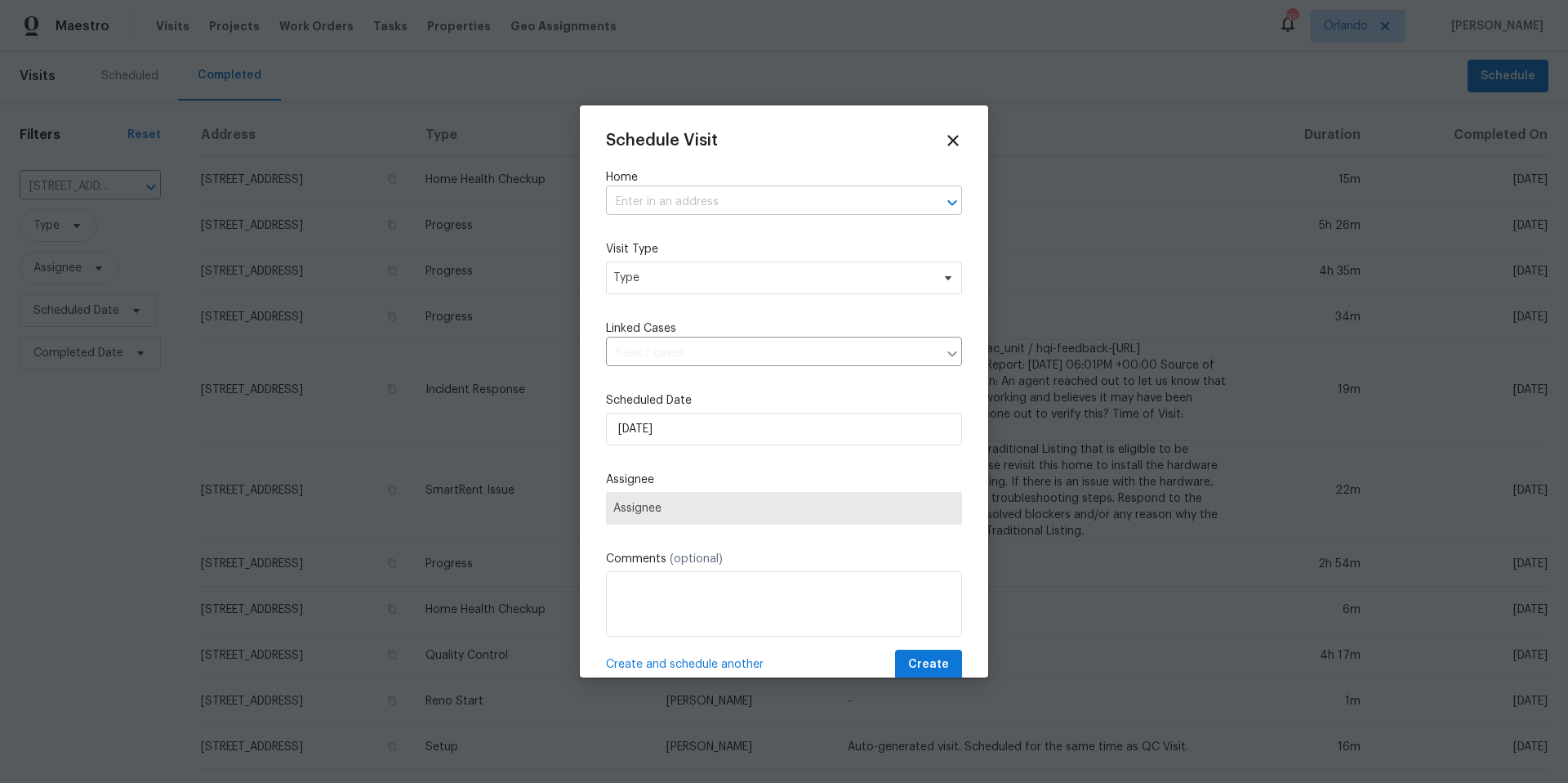
click at [731, 194] on input "text" at bounding box center [761, 202] width 310 height 25
type input "253 Debary"
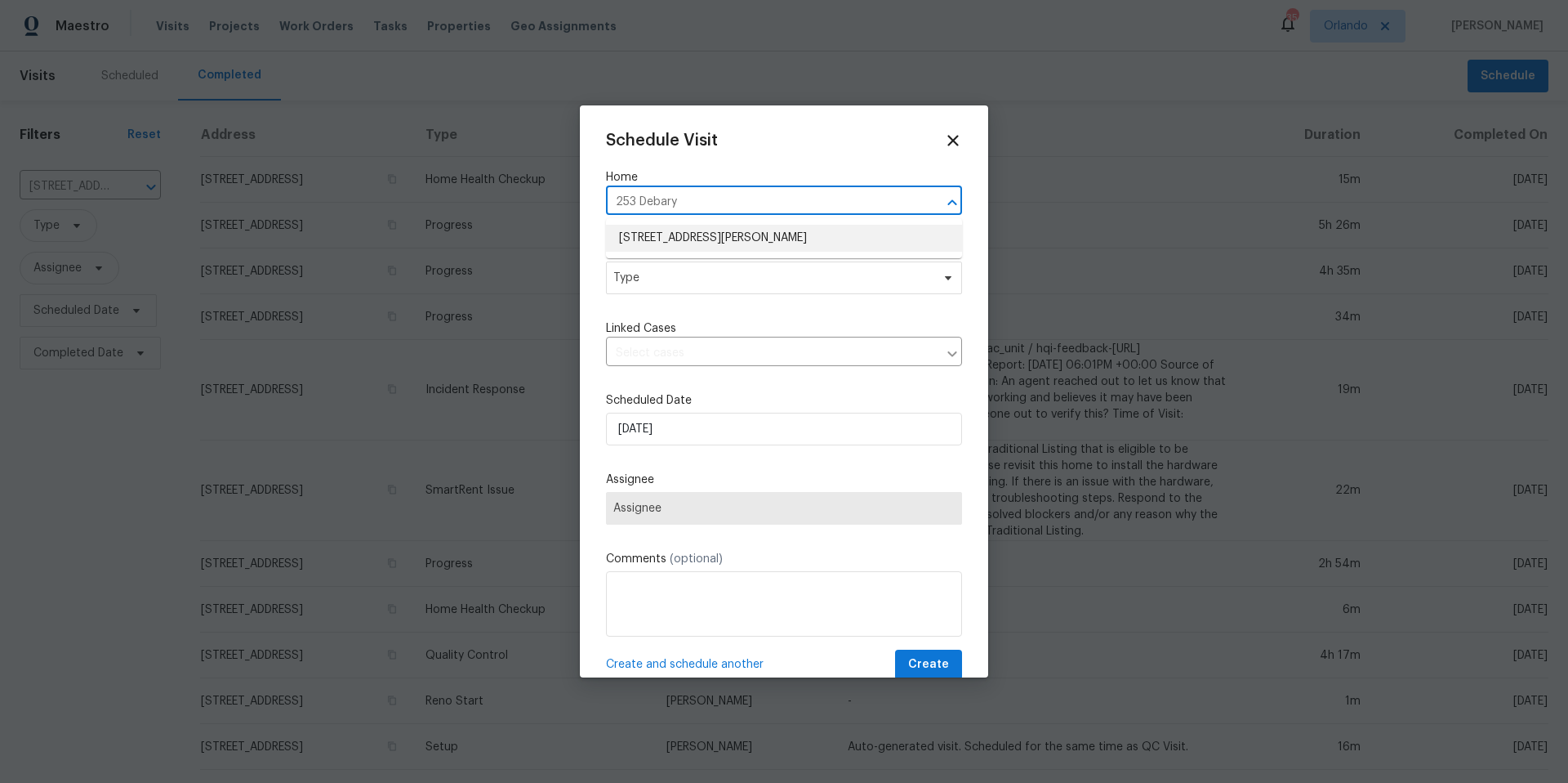
click at [755, 230] on li "253 Debary Dr, Debary, FL 32713" at bounding box center [784, 238] width 356 height 27
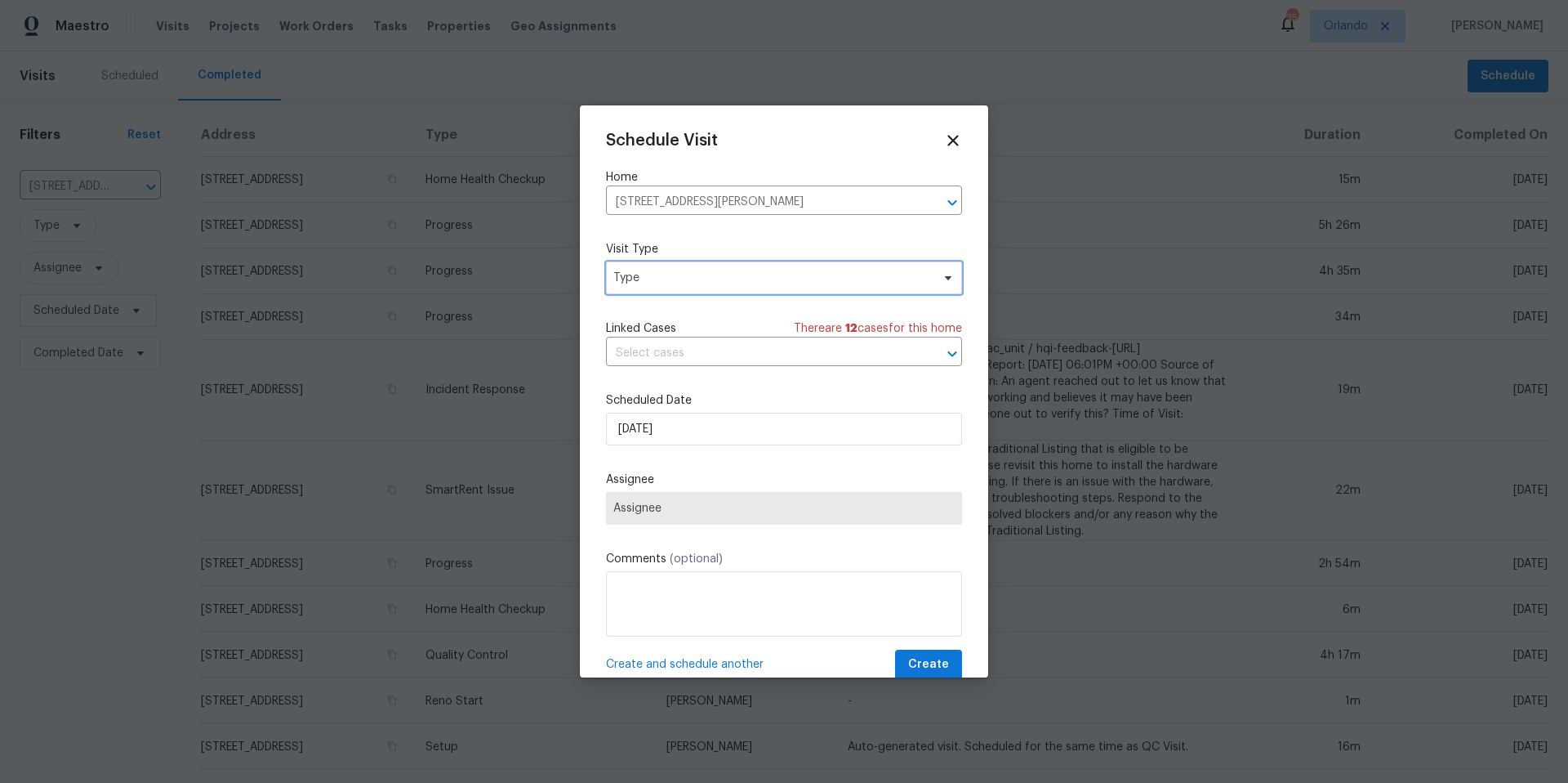
click at [678, 273] on span "Type" at bounding box center [773, 277] width 318 height 16
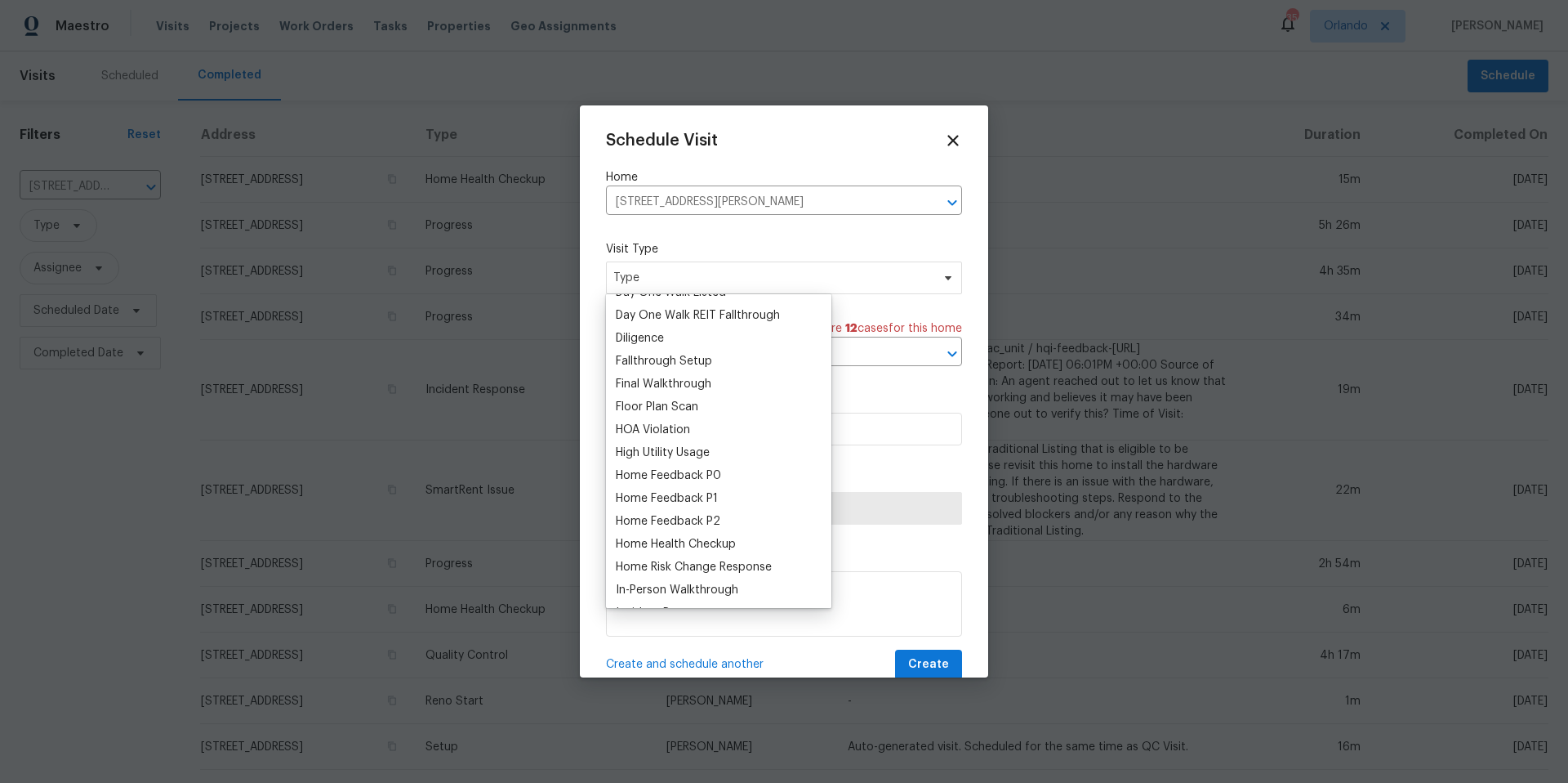
scroll to position [387, 0]
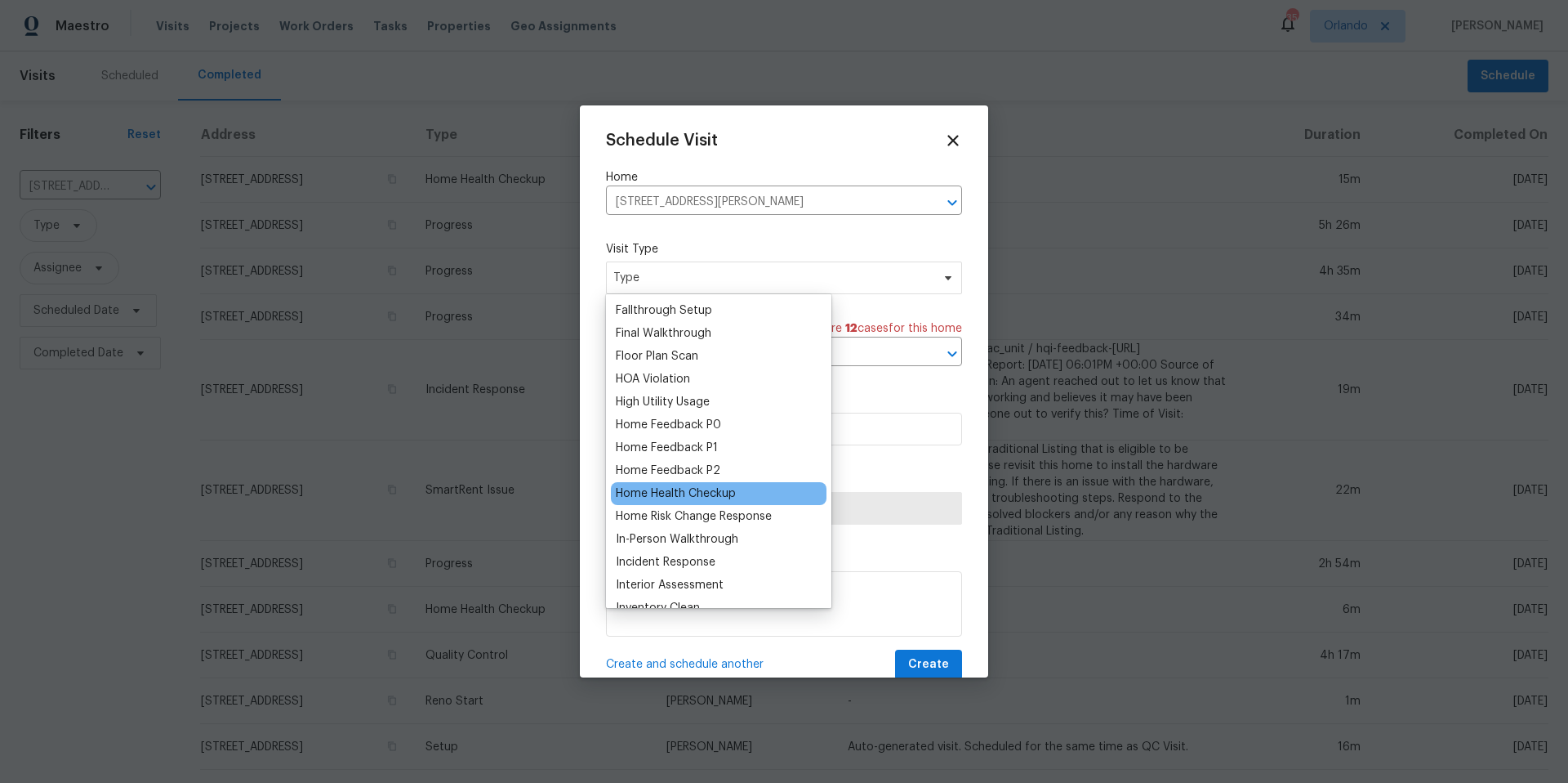
click at [681, 493] on div "Home Health Checkup" at bounding box center [676, 493] width 120 height 16
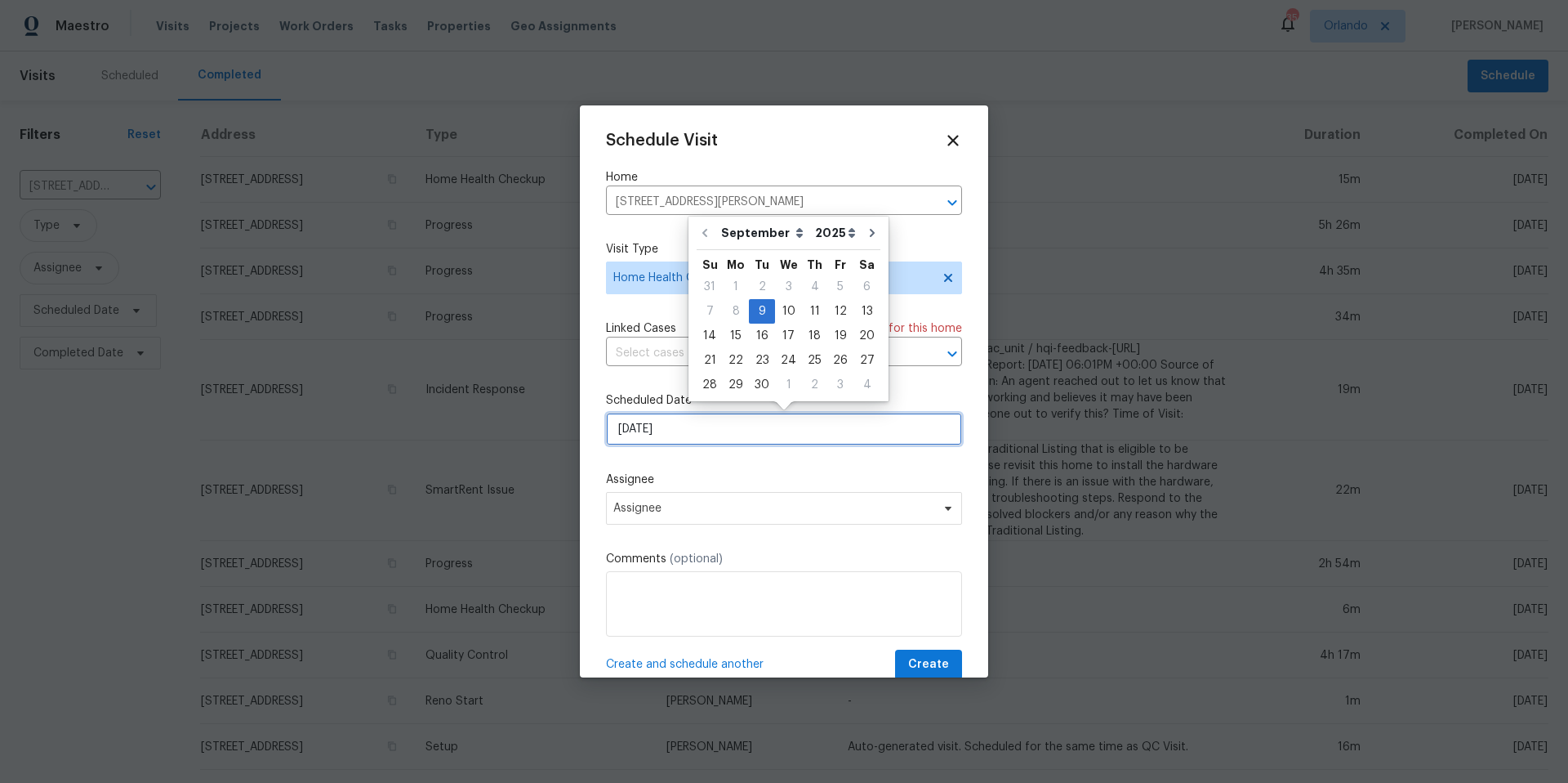
click at [677, 429] on input "9/9/2025" at bounding box center [784, 429] width 356 height 33
click at [786, 316] on div "10" at bounding box center [789, 311] width 27 height 23
type input "9/10/2025"
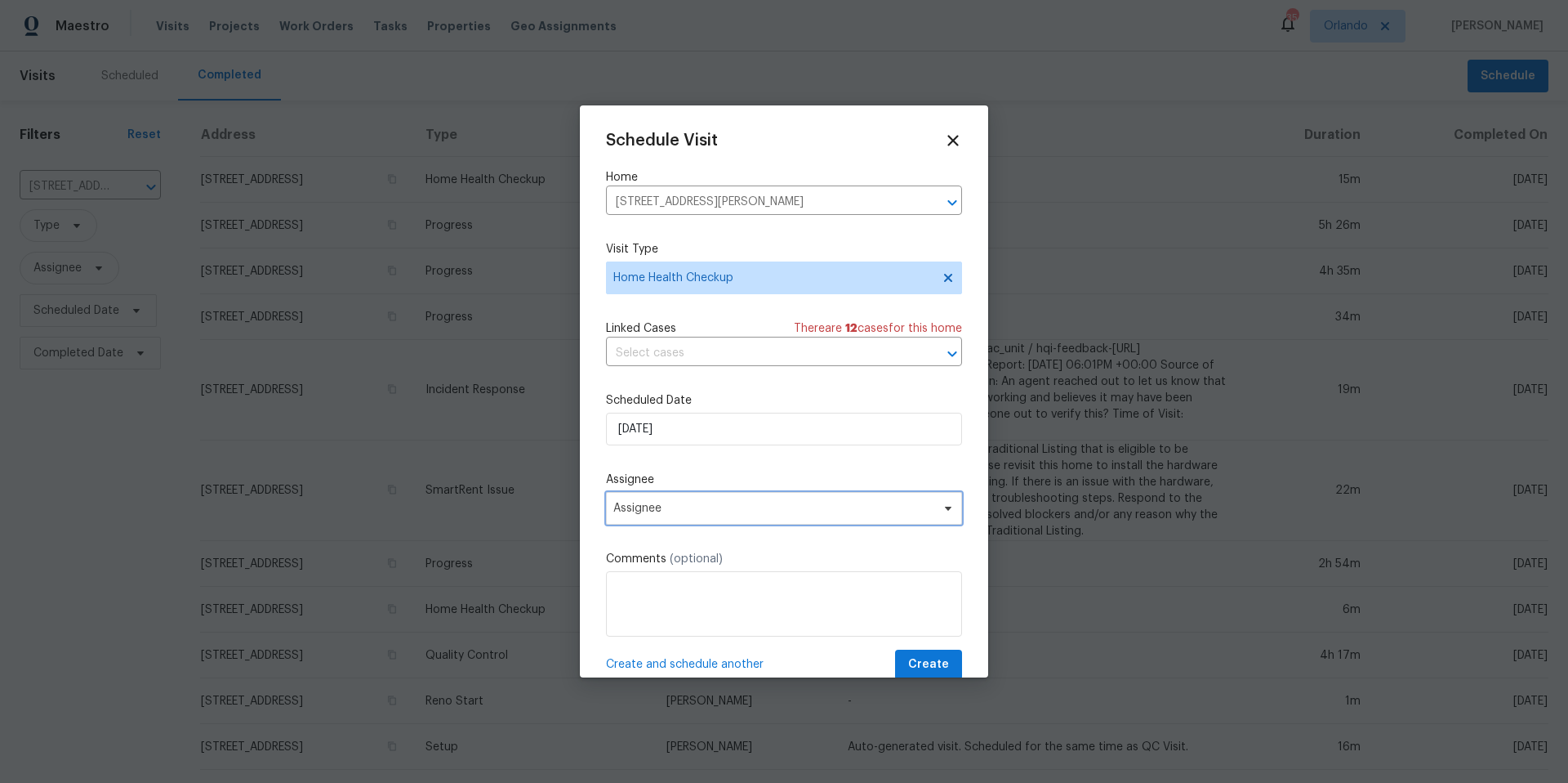
click at [690, 506] on span "Assignee" at bounding box center [773, 507] width 320 height 13
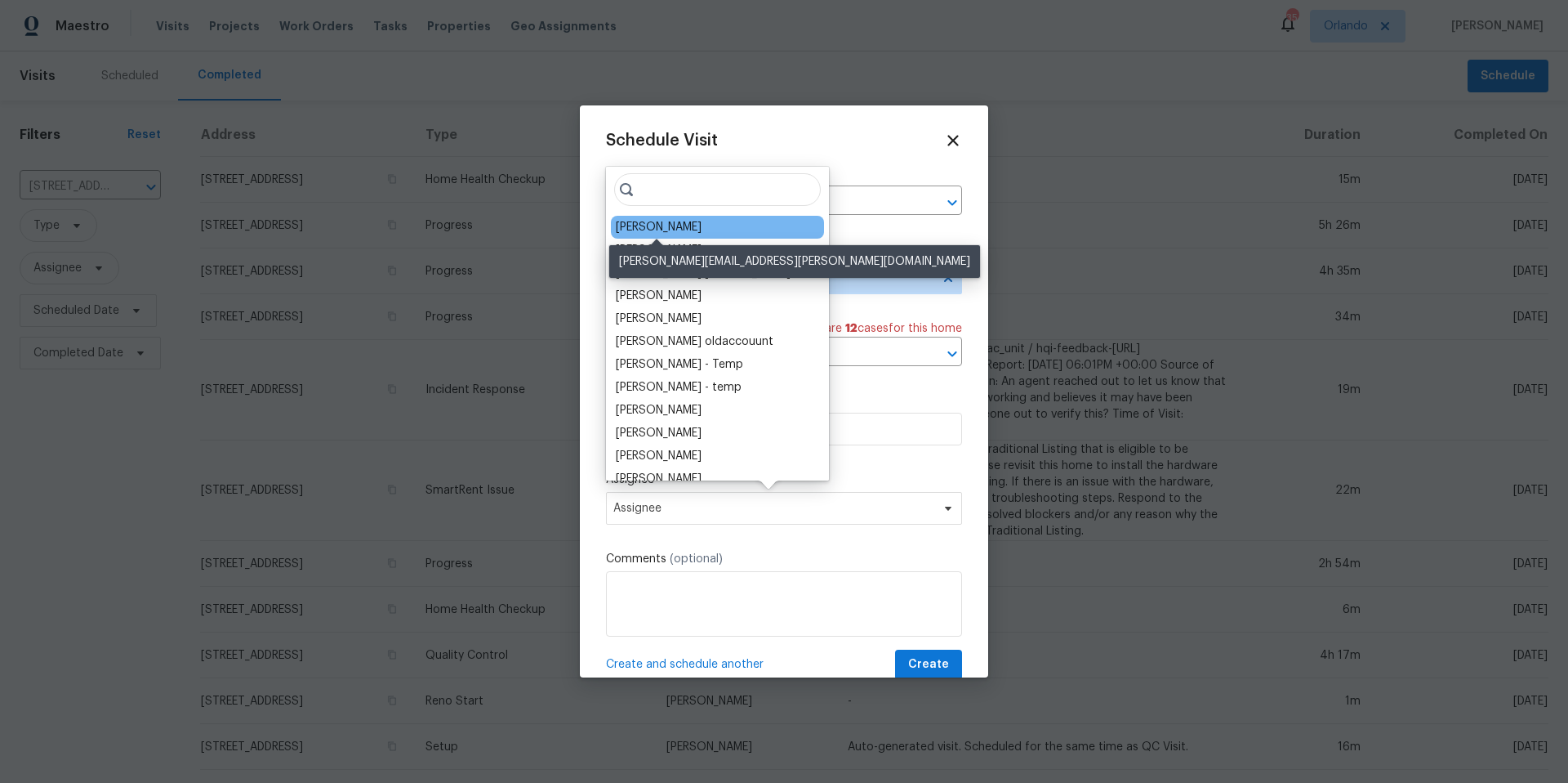
click at [667, 230] on div "Carl Biederman" at bounding box center [658, 227] width 85 height 16
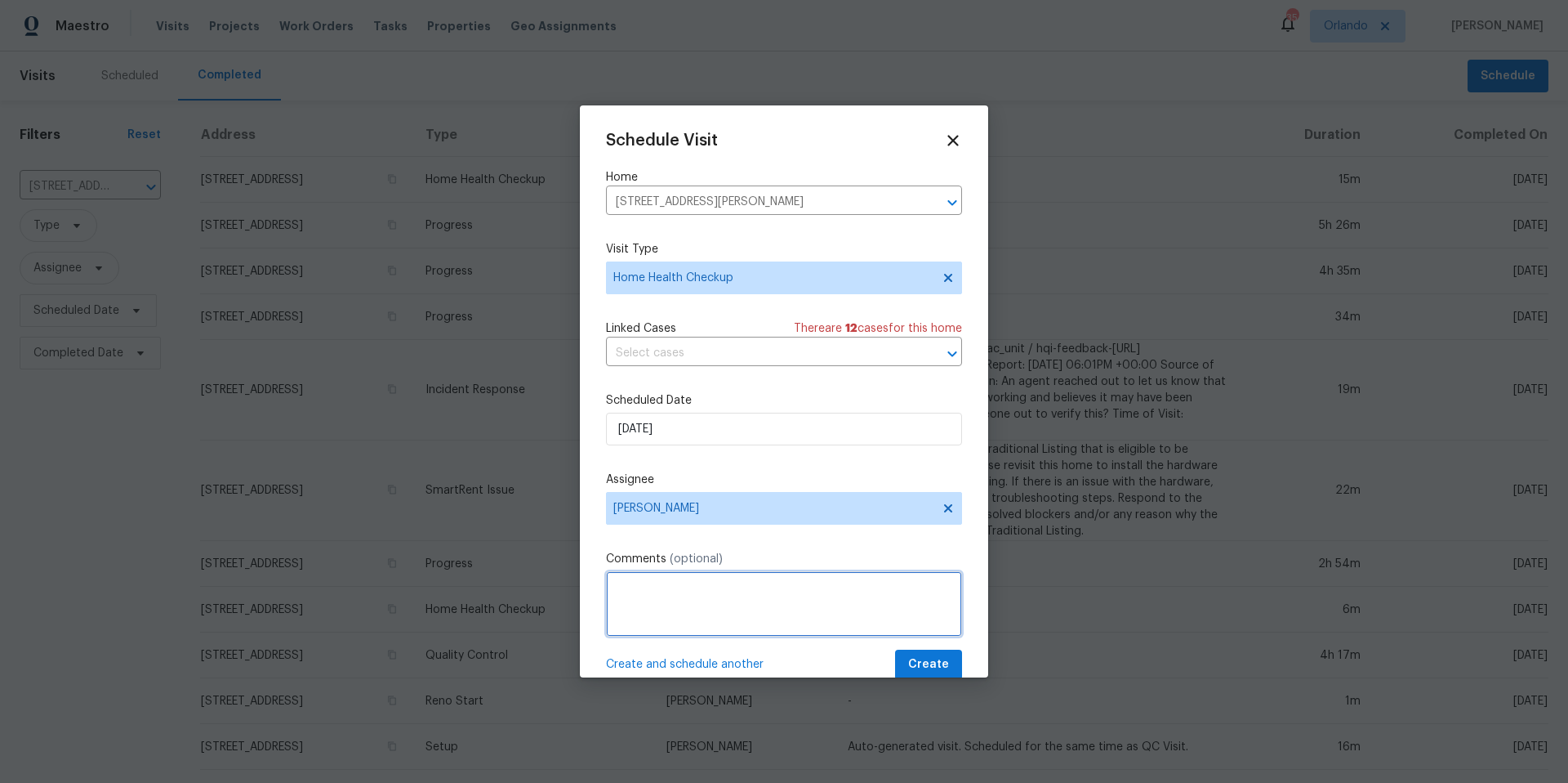
click at [641, 597] on textarea at bounding box center [784, 603] width 356 height 65
type textarea "Need Navigate A! ..... recent feedback mentions kitchen cabinets; the laminate …"
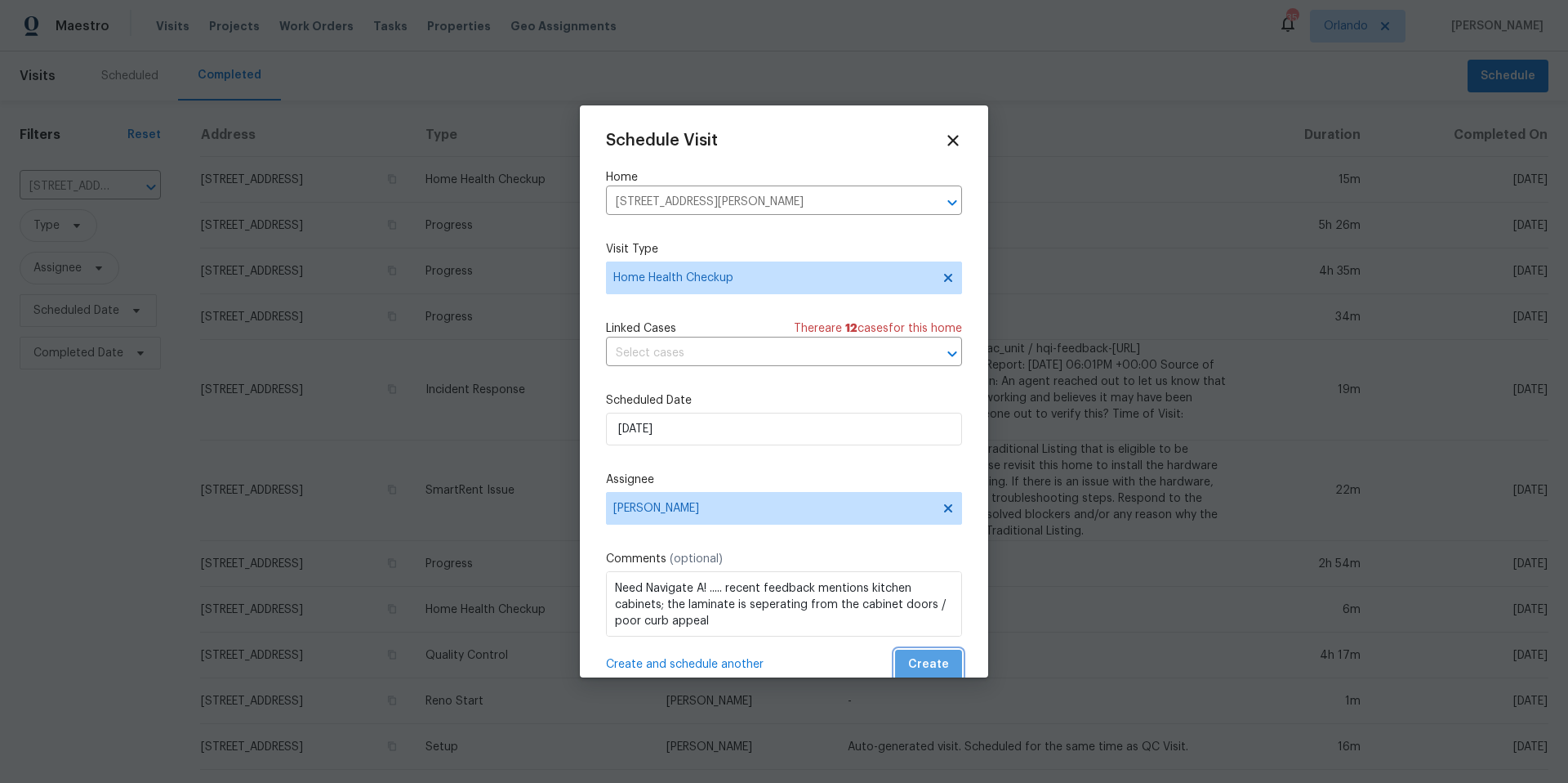
click at [944, 666] on span "Create" at bounding box center [928, 665] width 41 height 20
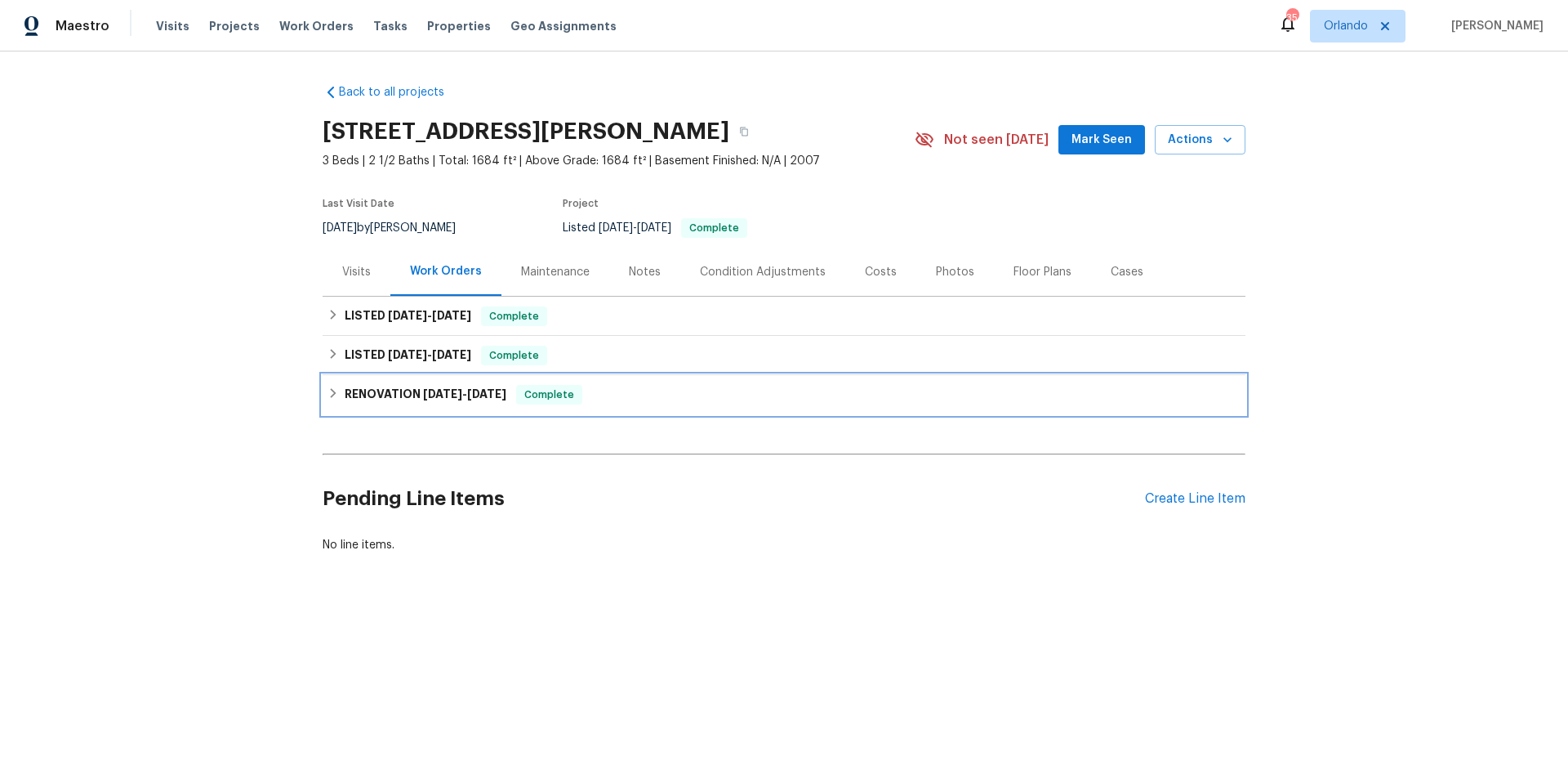
click at [365, 389] on h6 "RENOVATION 3/4/25 - 3/6/25" at bounding box center [425, 394] width 161 height 19
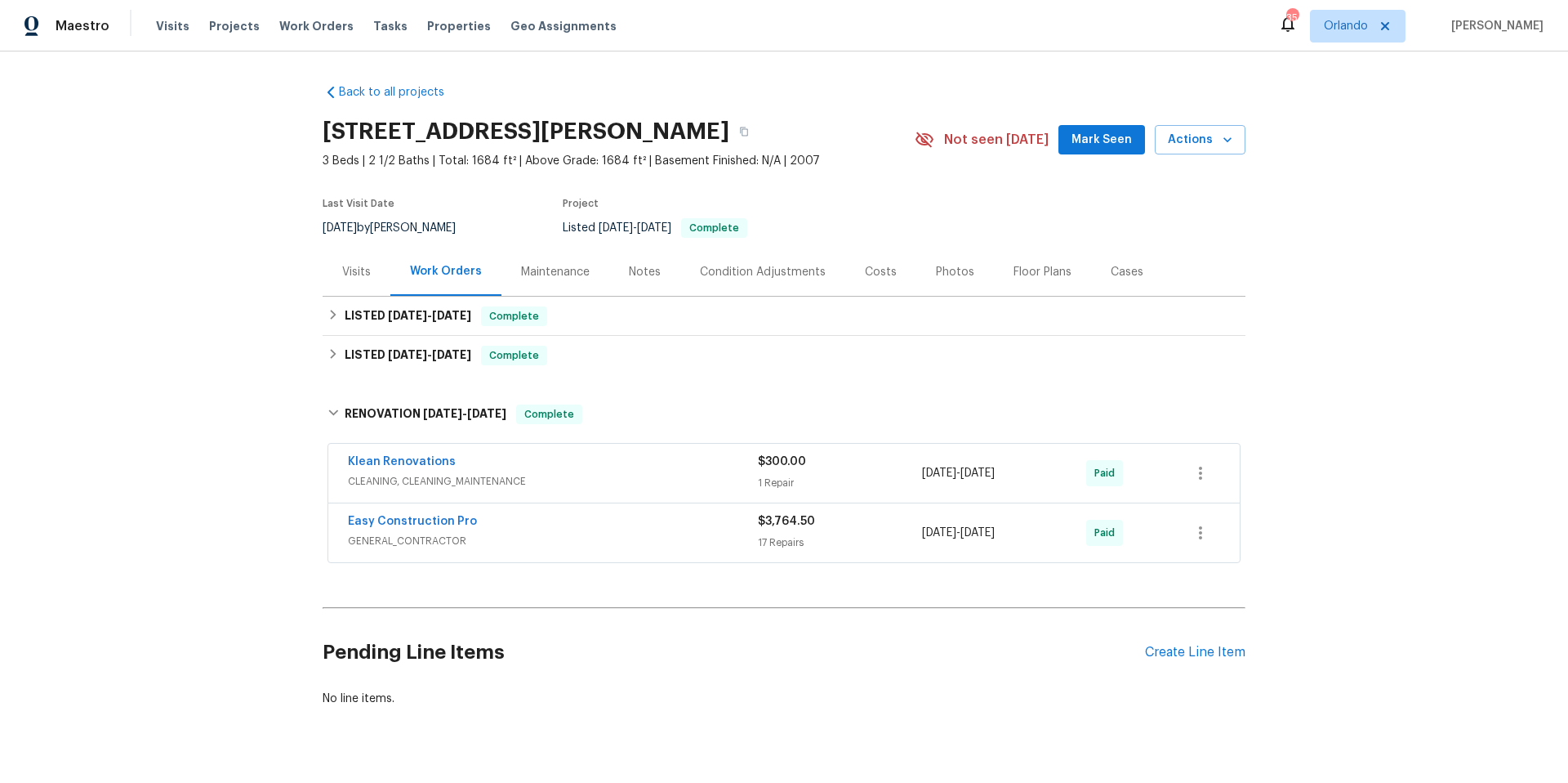
click at [656, 541] on span "GENERAL_CONTRACTOR" at bounding box center [553, 540] width 410 height 16
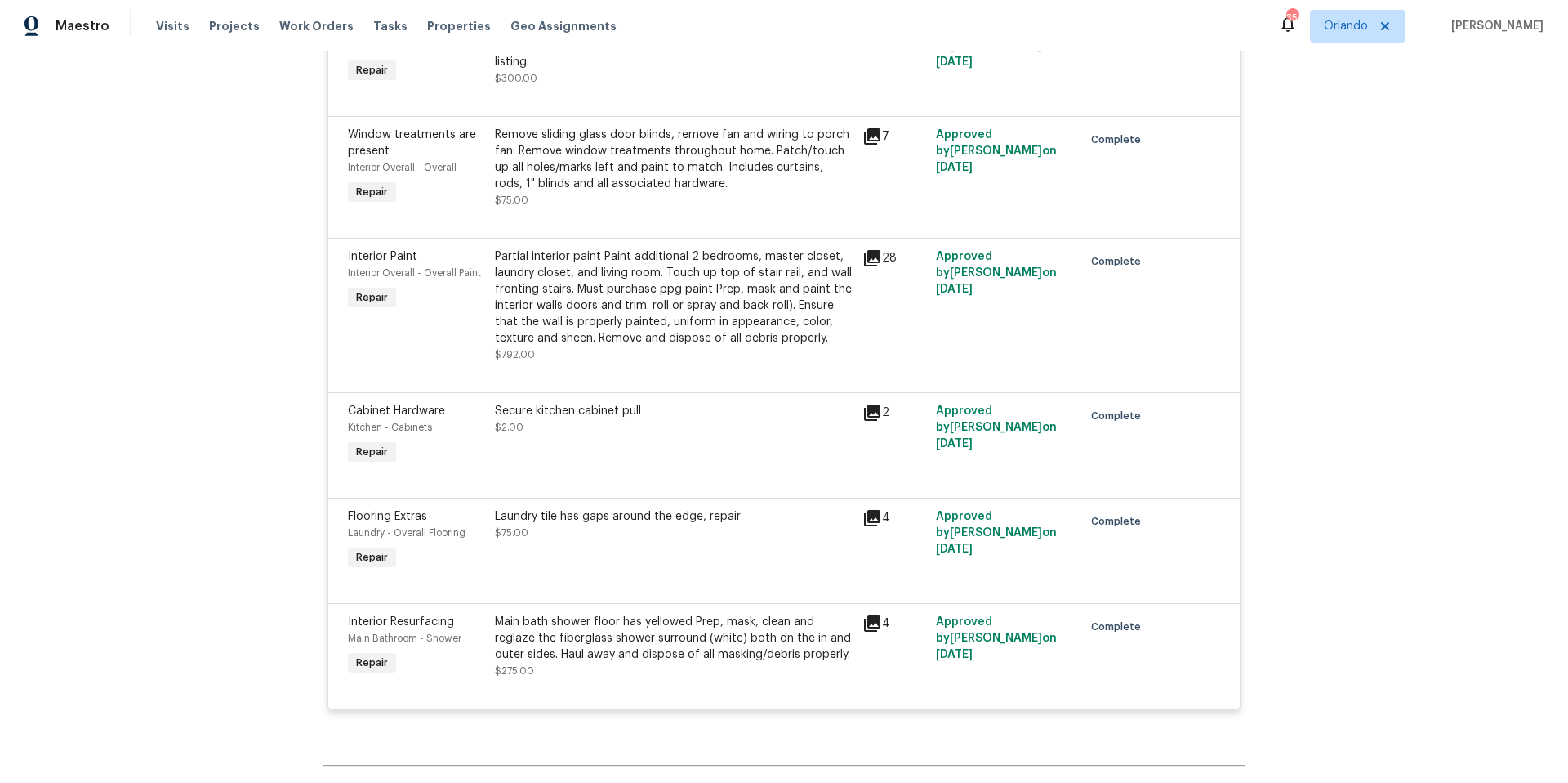
scroll to position [2012, 0]
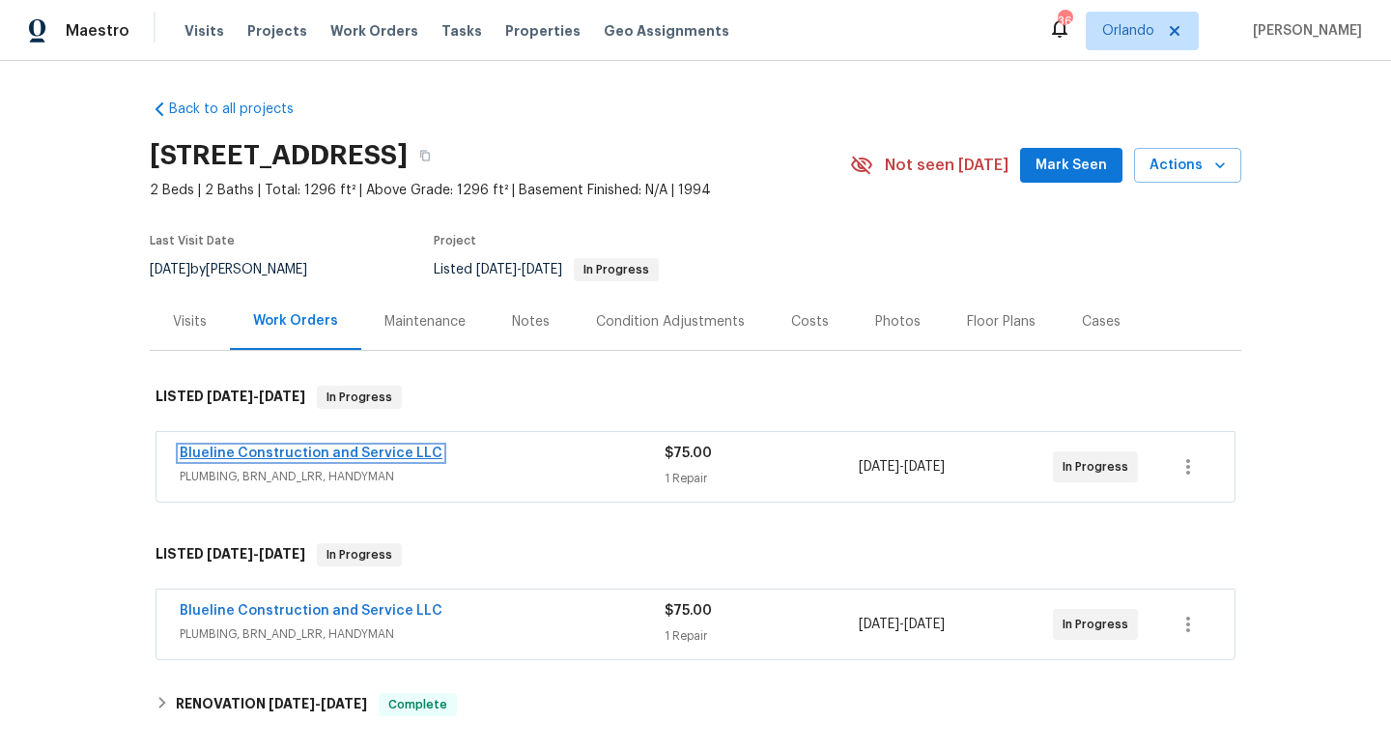
click at [390, 453] on link "Blueline Construction and Service LLC" at bounding box center [311, 453] width 263 height 14
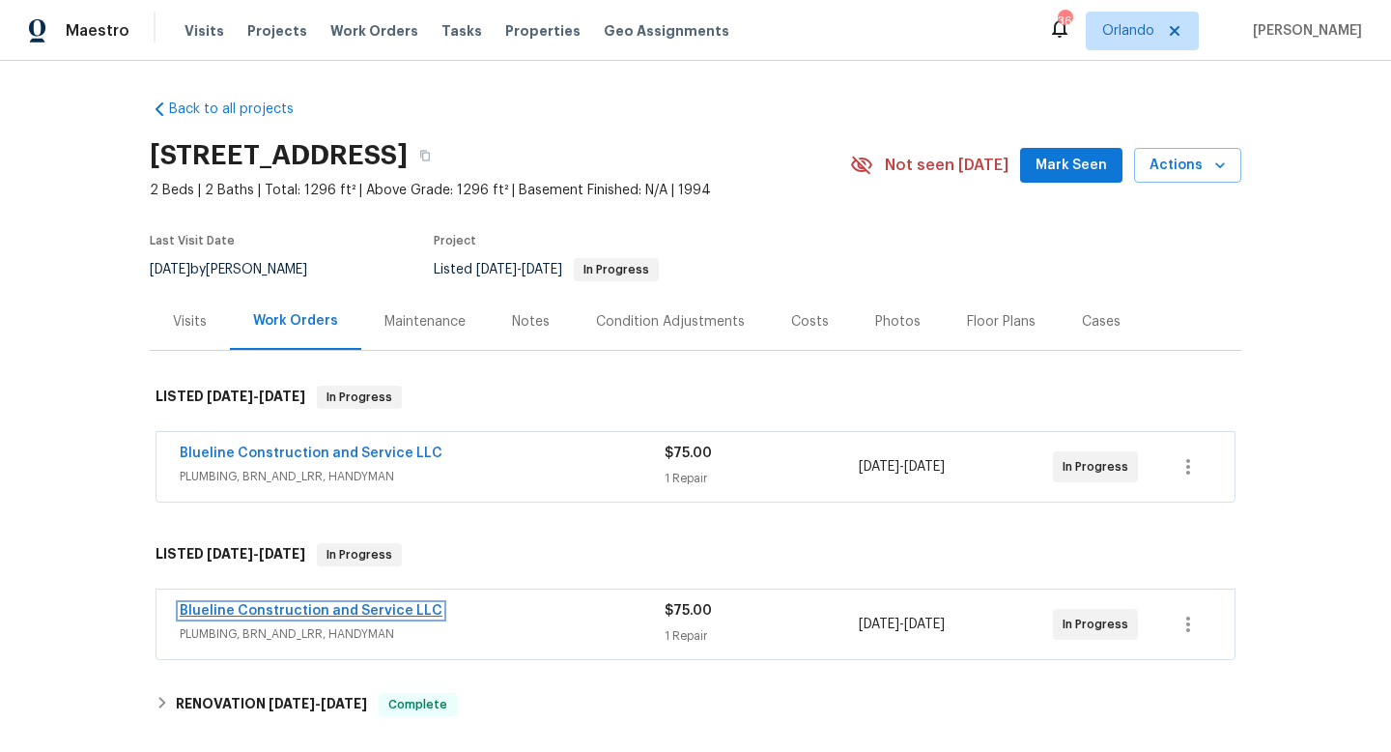
click at [351, 616] on link "Blueline Construction and Service LLC" at bounding box center [311, 611] width 263 height 14
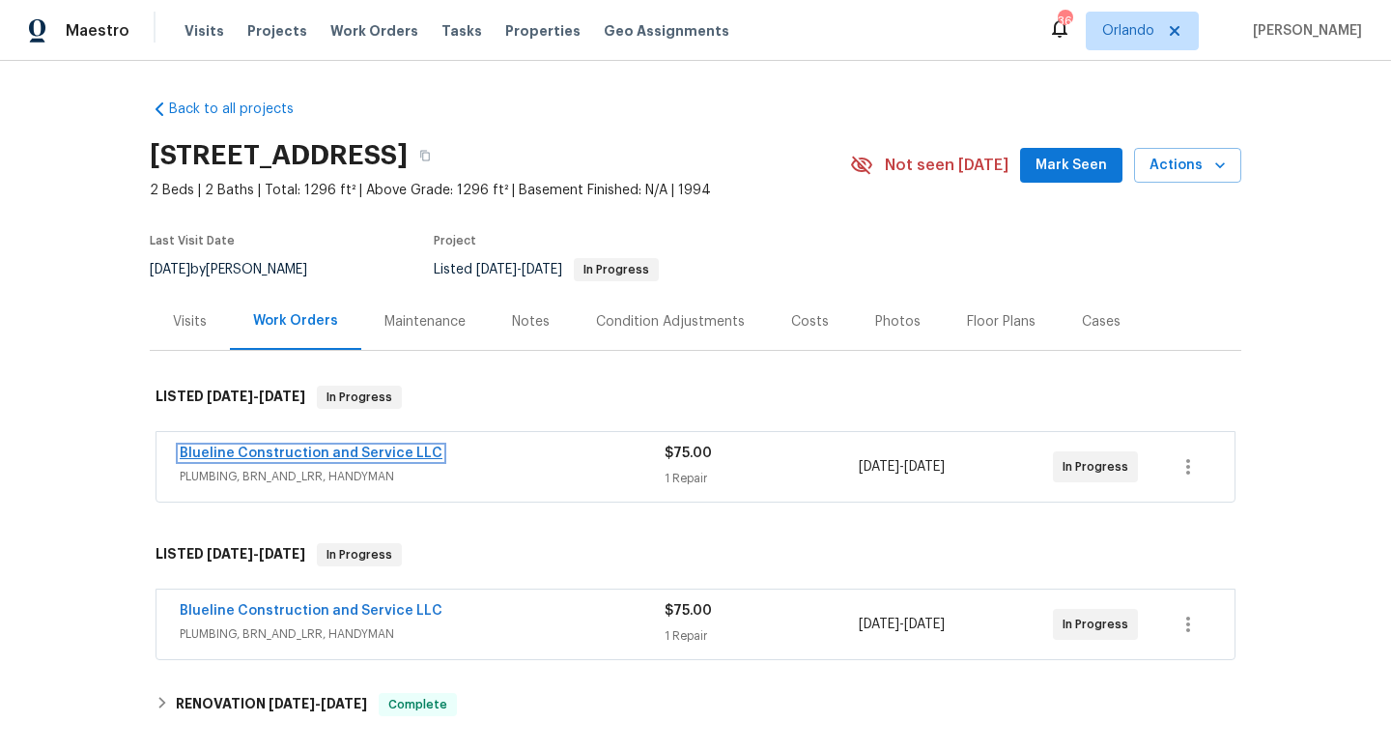
click at [343, 454] on link "Blueline Construction and Service LLC" at bounding box center [311, 453] width 263 height 14
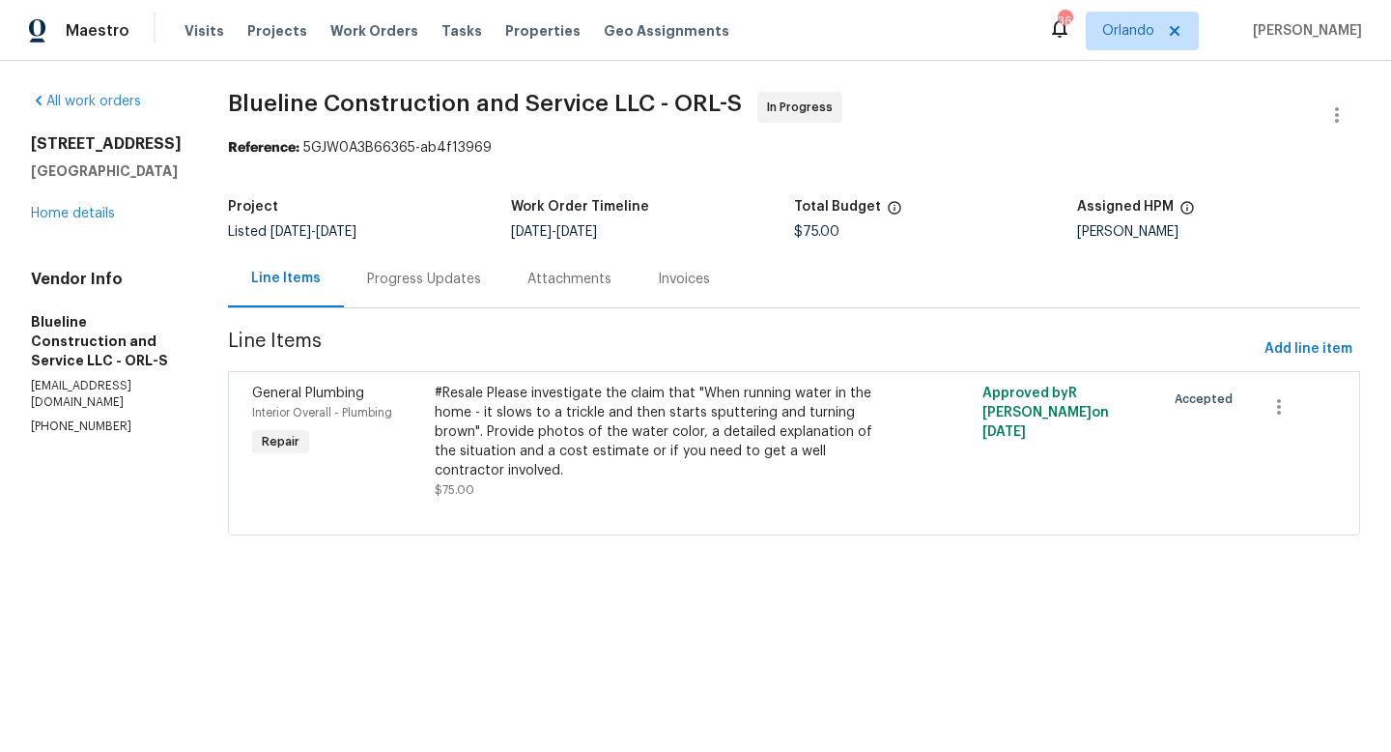
click at [459, 278] on div "Progress Updates" at bounding box center [424, 279] width 114 height 19
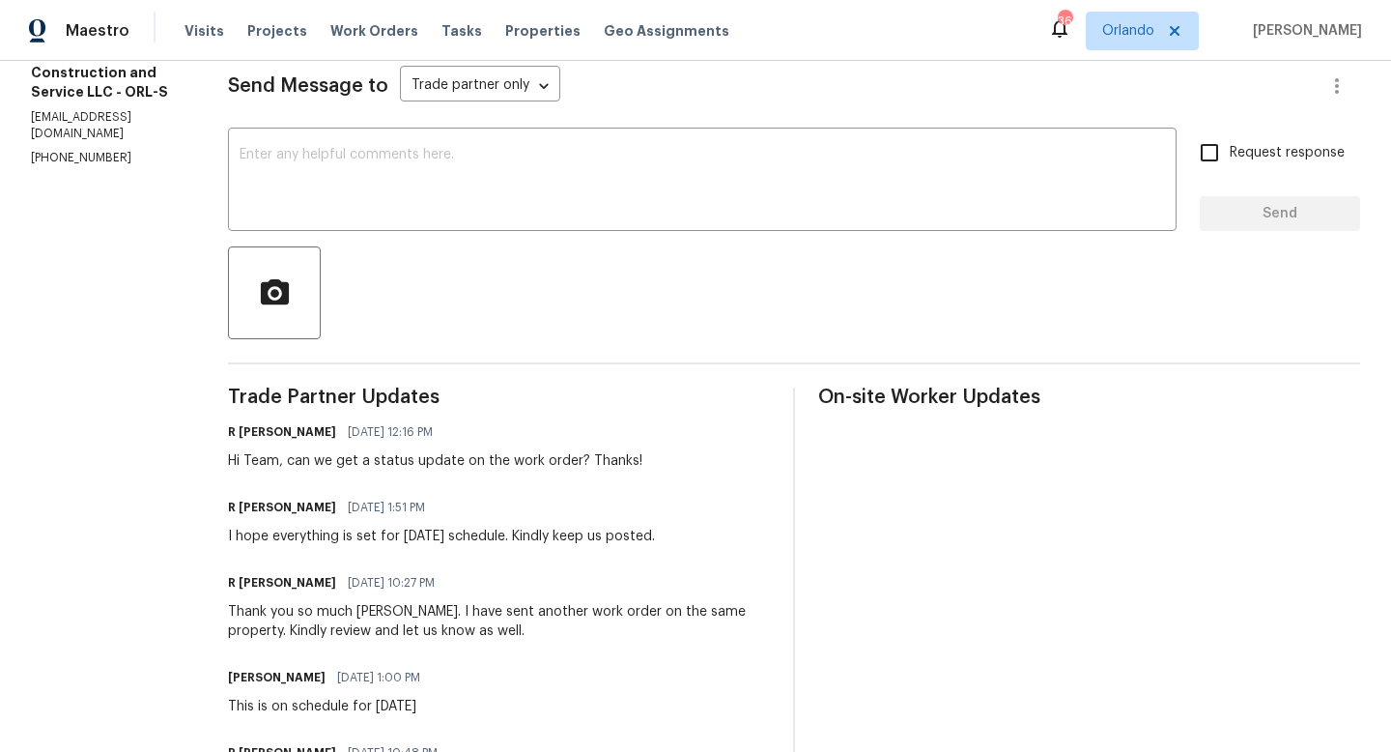
scroll to position [224, 0]
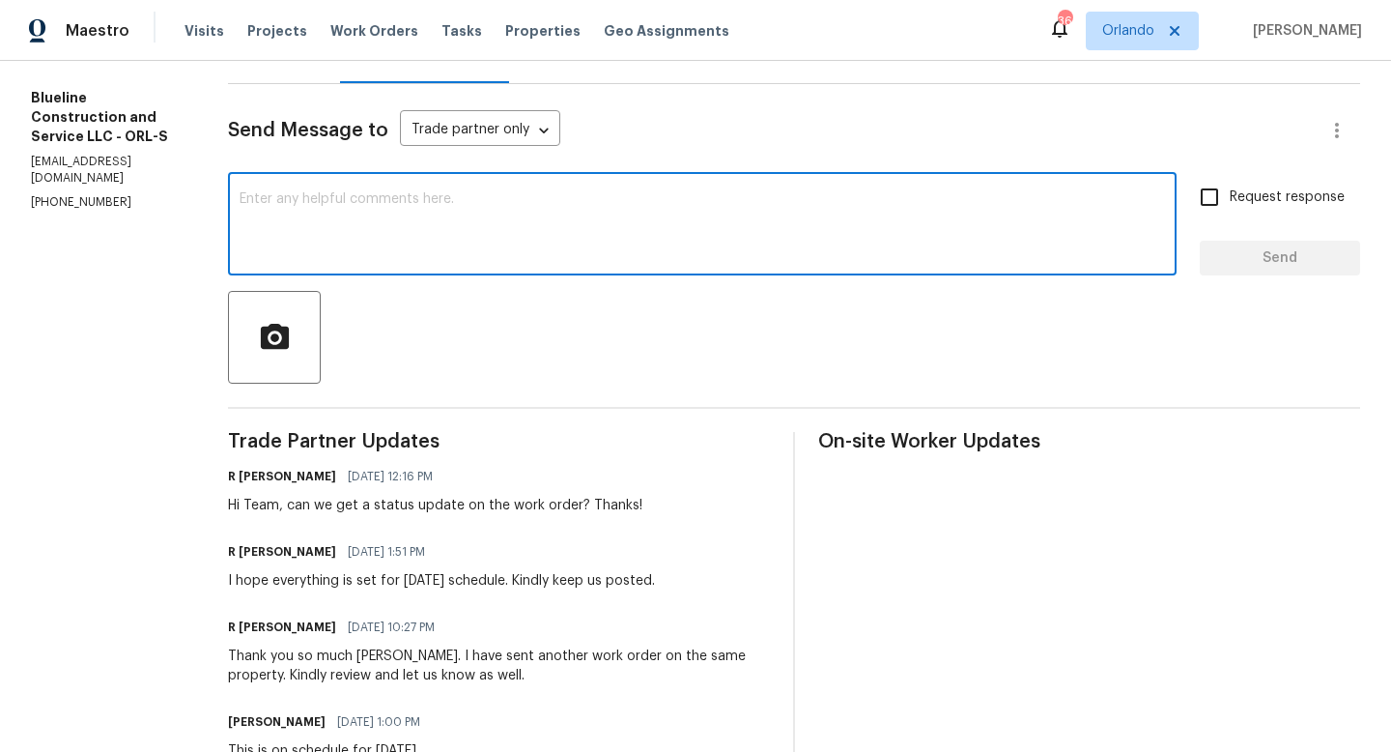
click at [319, 200] on textarea at bounding box center [703, 226] width 926 height 68
type textarea "@[PERSON_NAME]. was this done [DATE]?"
click at [1211, 205] on input "Request response" at bounding box center [1209, 197] width 41 height 41
checkbox input "true"
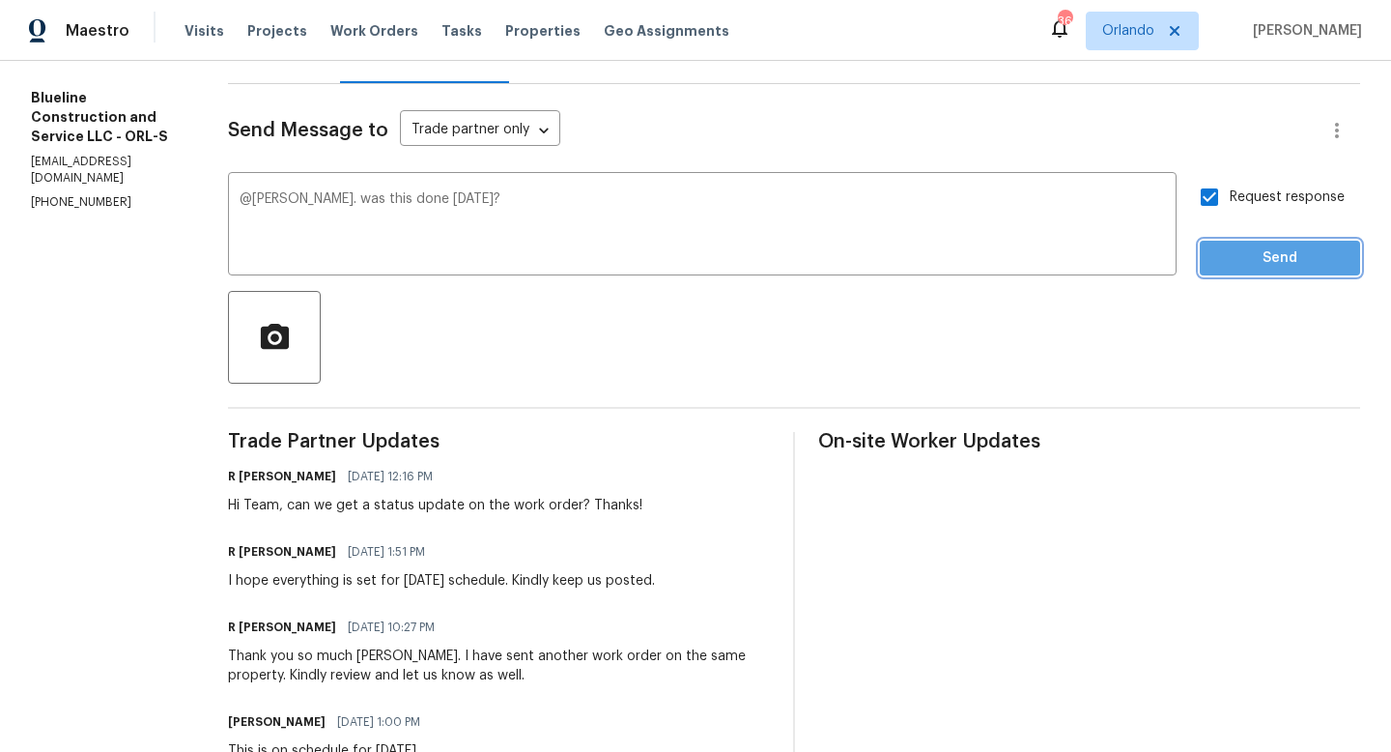
click at [1274, 254] on span "Send" at bounding box center [1280, 258] width 129 height 24
